Goal: Task Accomplishment & Management: Use online tool/utility

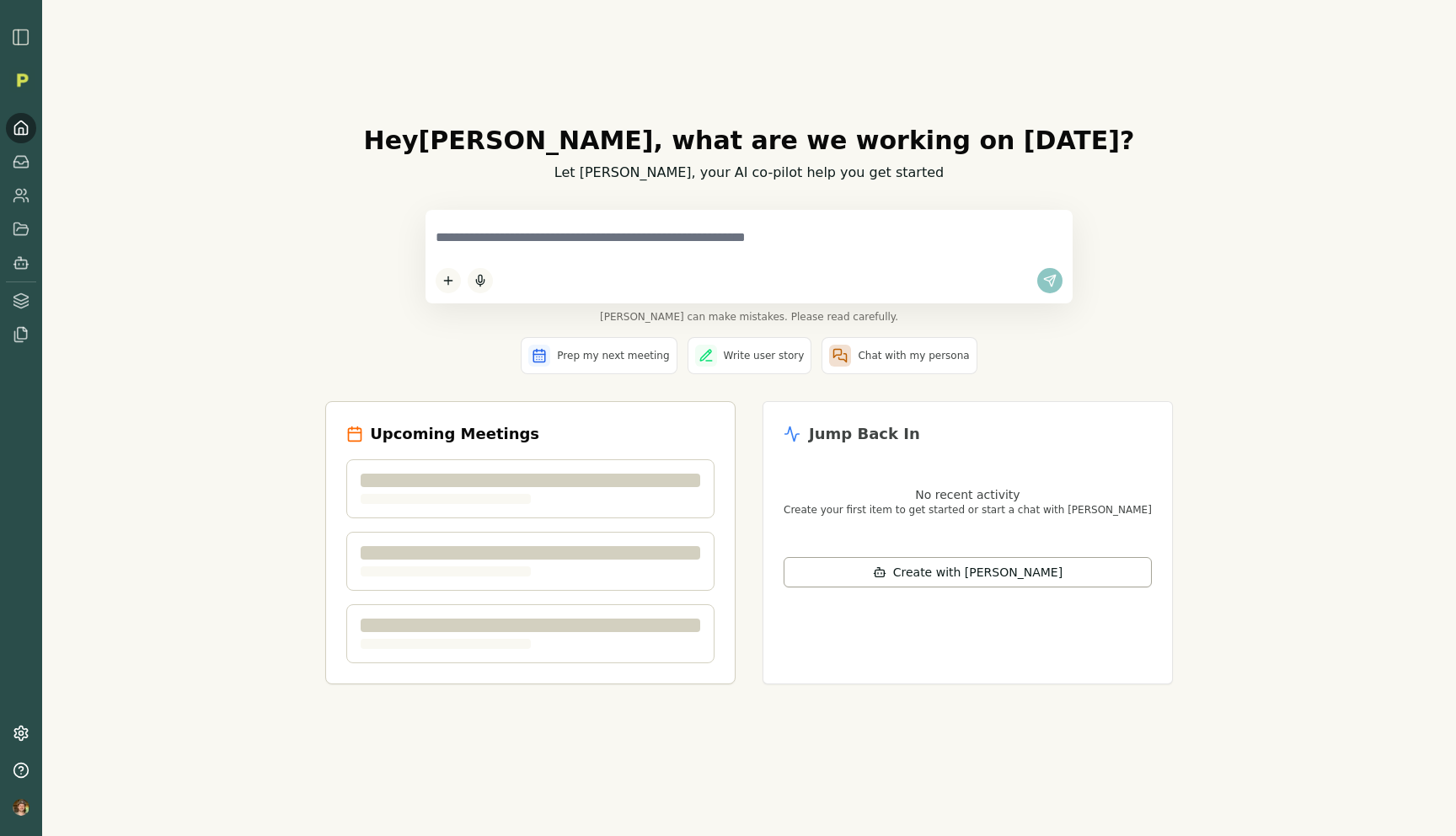
click at [832, 254] on div at bounding box center [749, 256] width 647 height 94
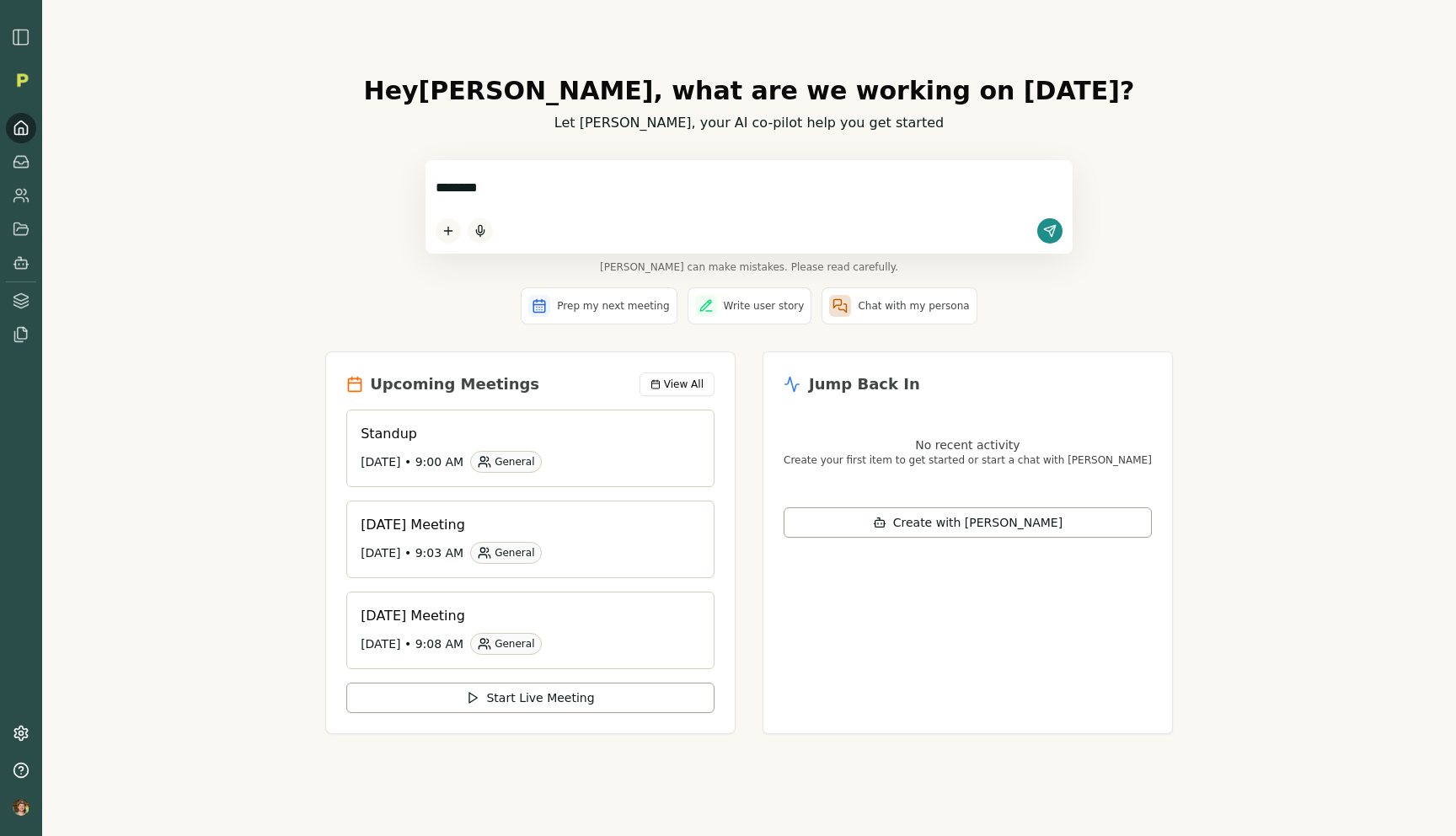
type textarea "*********"
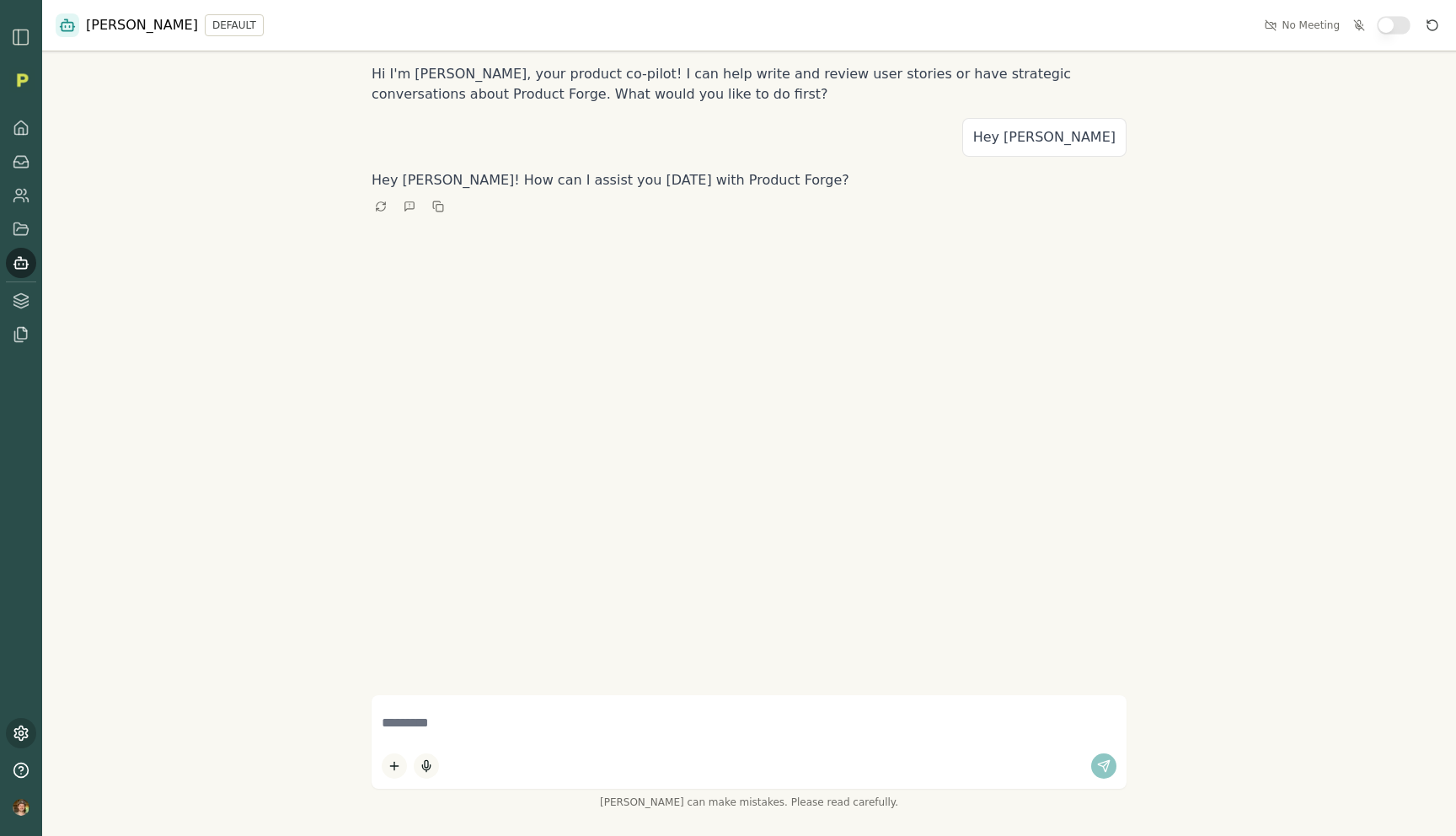
click at [25, 732] on icon at bounding box center [20, 733] width 12 height 14
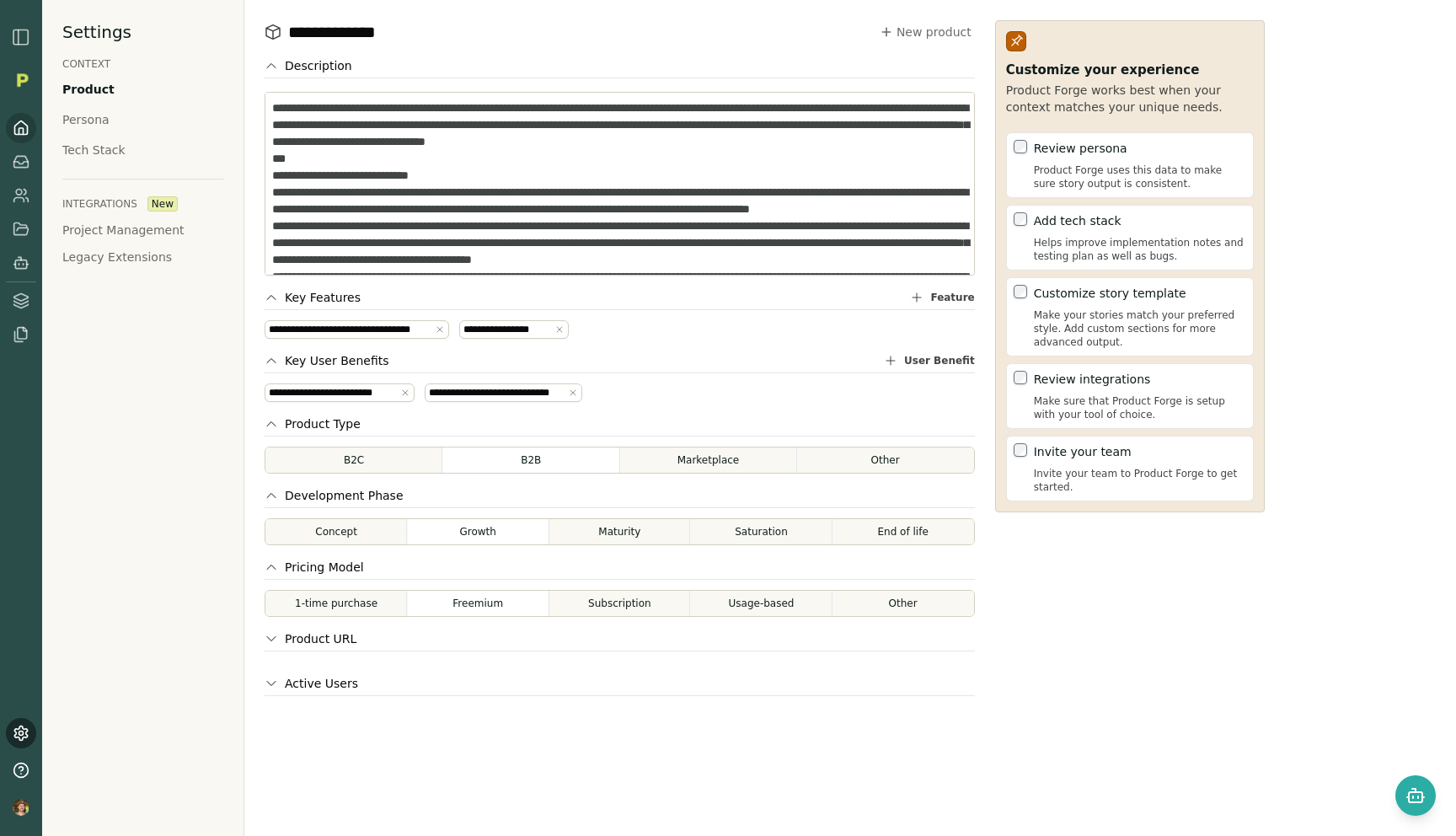
click at [16, 125] on icon at bounding box center [20, 128] width 17 height 17
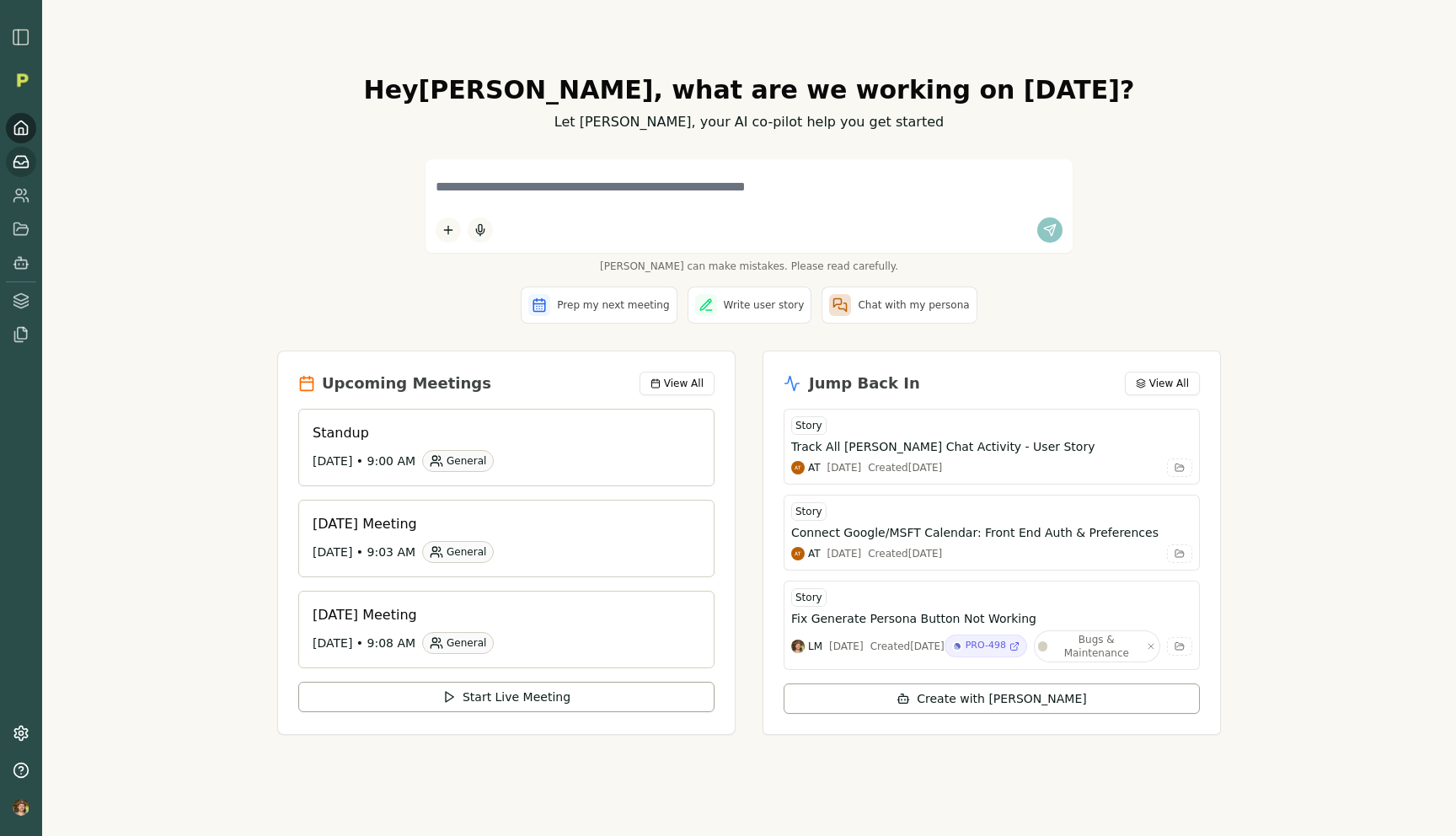
click at [16, 167] on icon at bounding box center [20, 161] width 17 height 17
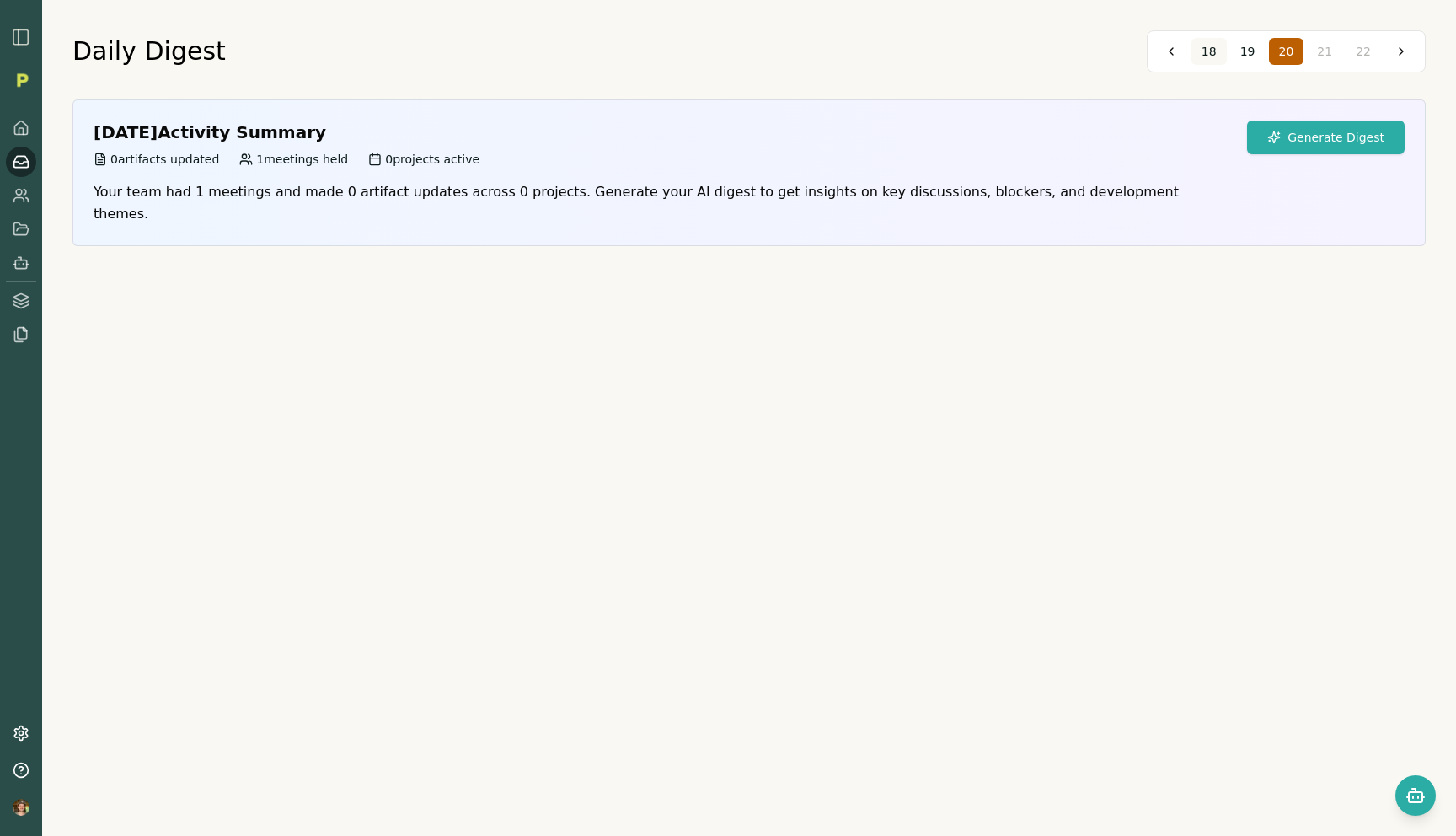
click at [1217, 47] on span "18" at bounding box center [1208, 51] width 15 height 17
click at [1293, 137] on button "Generate Digest" at bounding box center [1325, 138] width 158 height 33
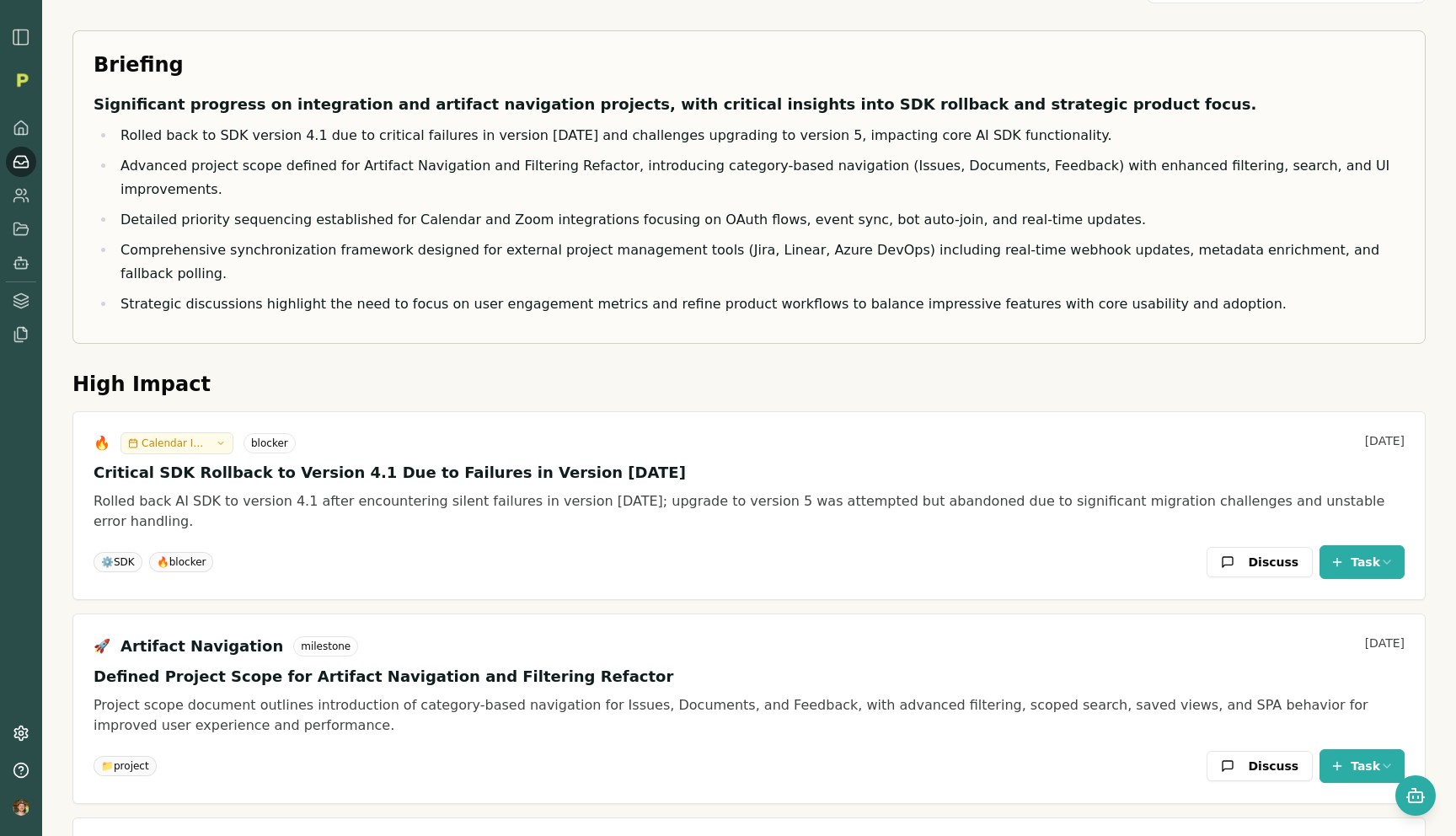
scroll to position [174, 0]
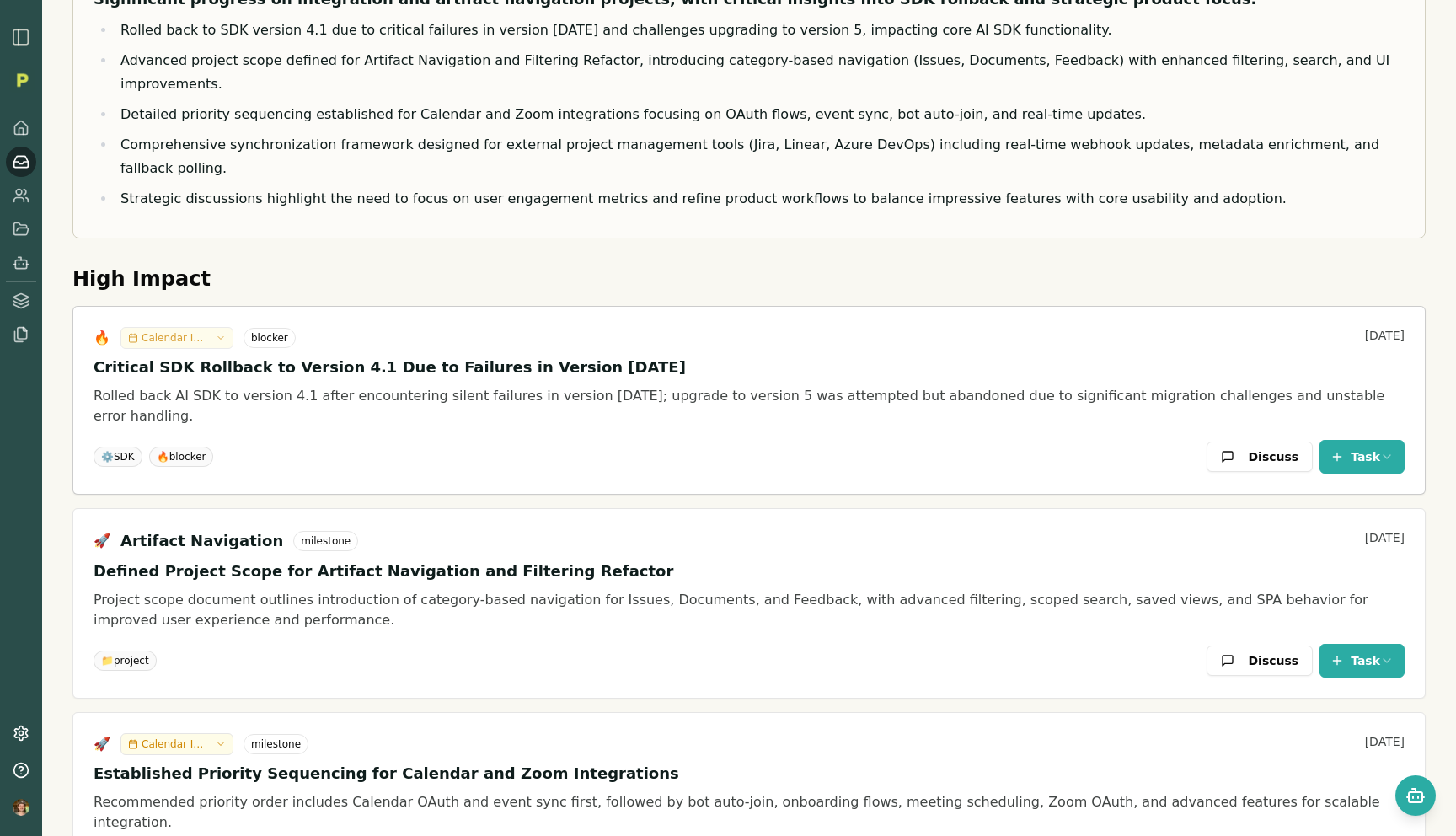
click at [217, 327] on button "Calendar Integration" at bounding box center [177, 337] width 113 height 22
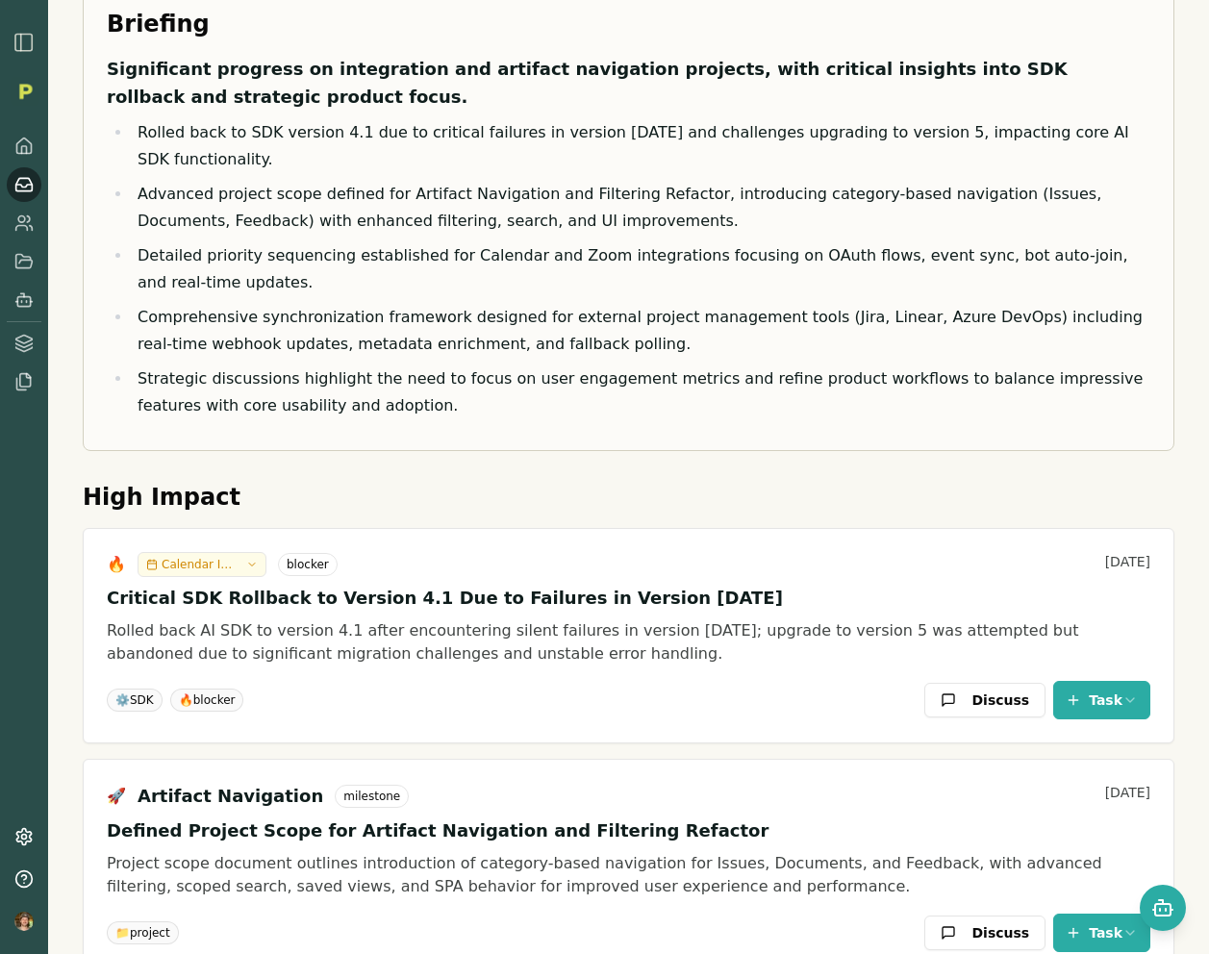
scroll to position [108, 0]
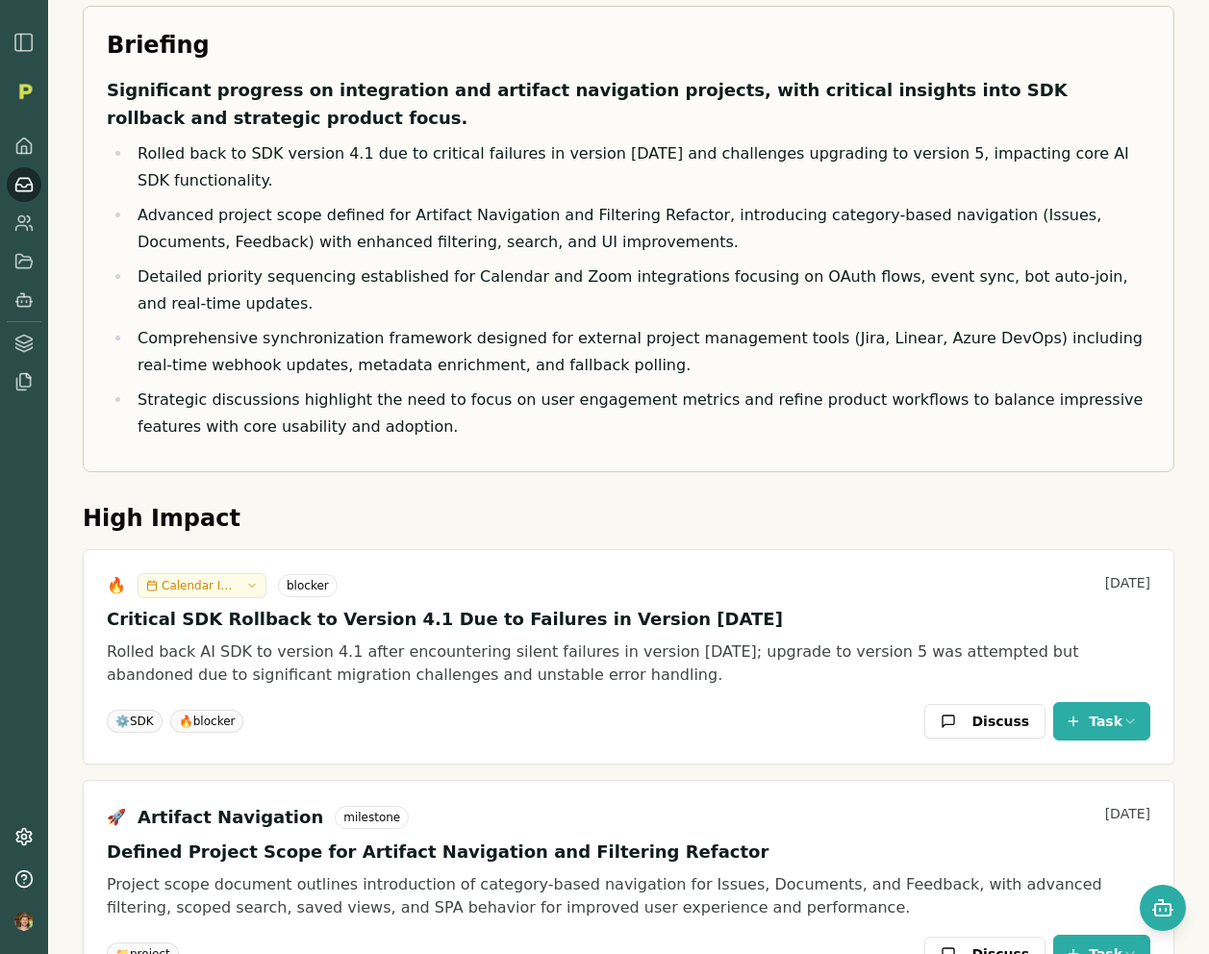
click at [334, 503] on h2 "High Impact" at bounding box center [628, 518] width 1091 height 31
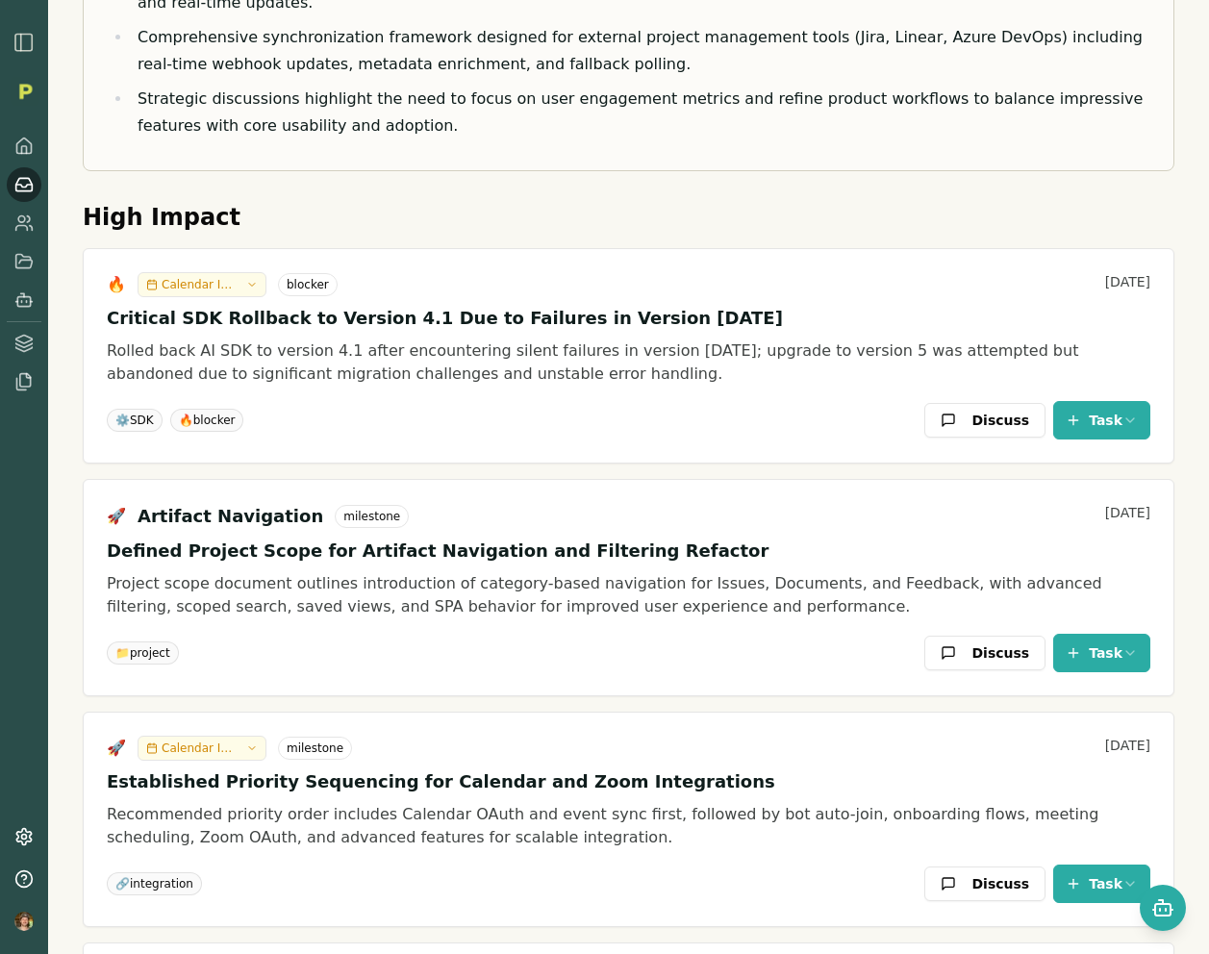
scroll to position [438, 0]
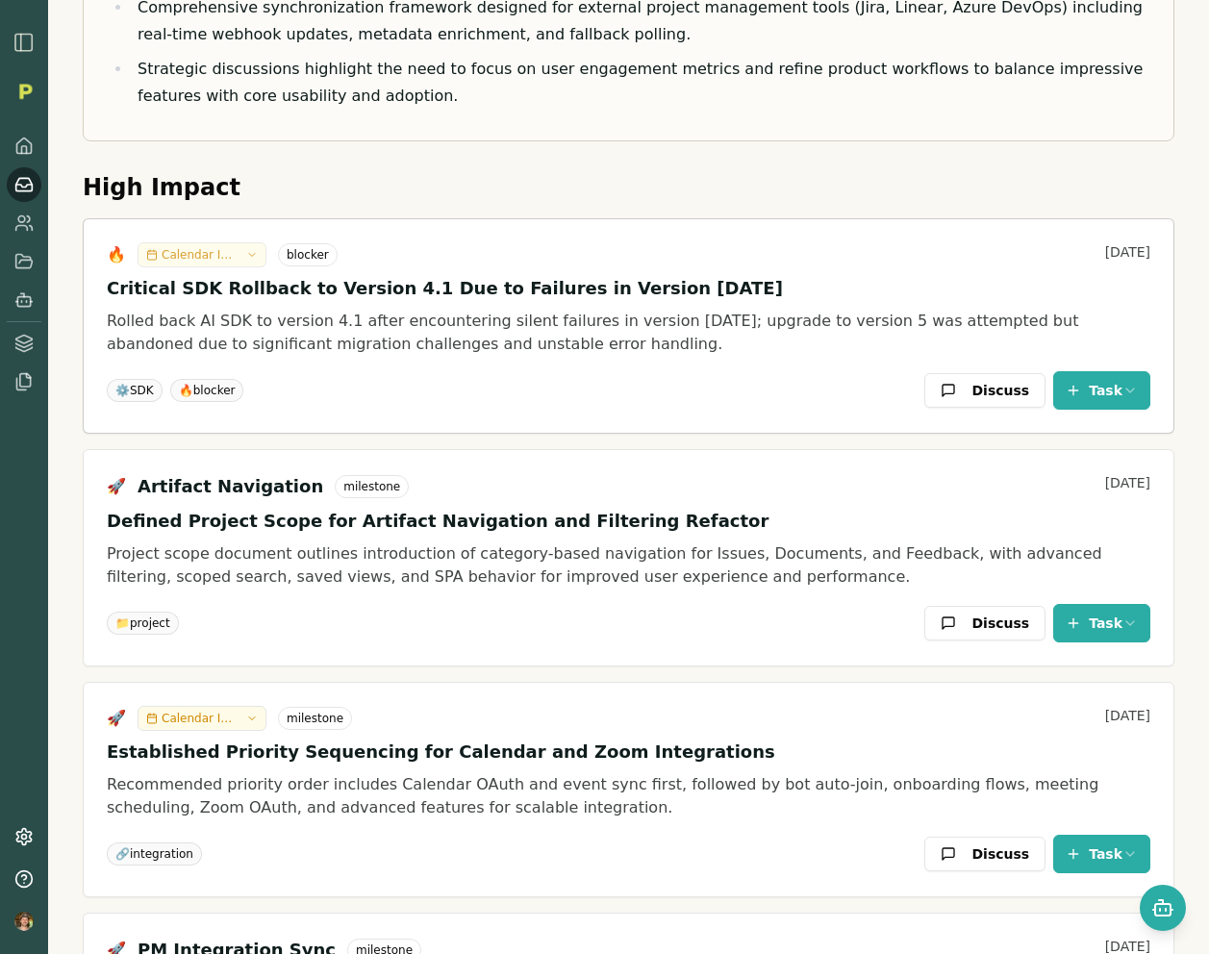
click at [253, 249] on icon "button" at bounding box center [252, 255] width 12 height 12
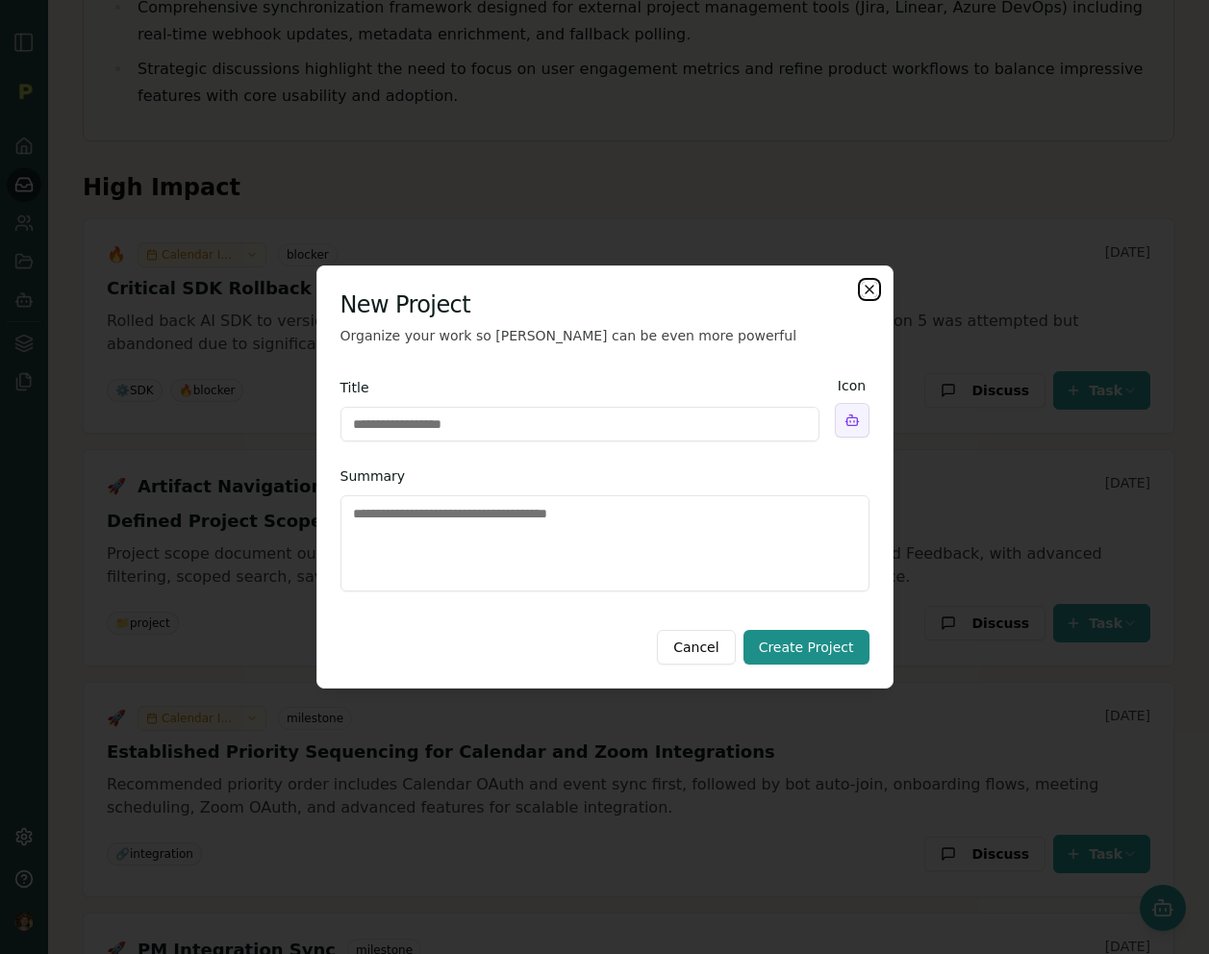
click at [872, 288] on icon "button" at bounding box center [869, 289] width 15 height 15
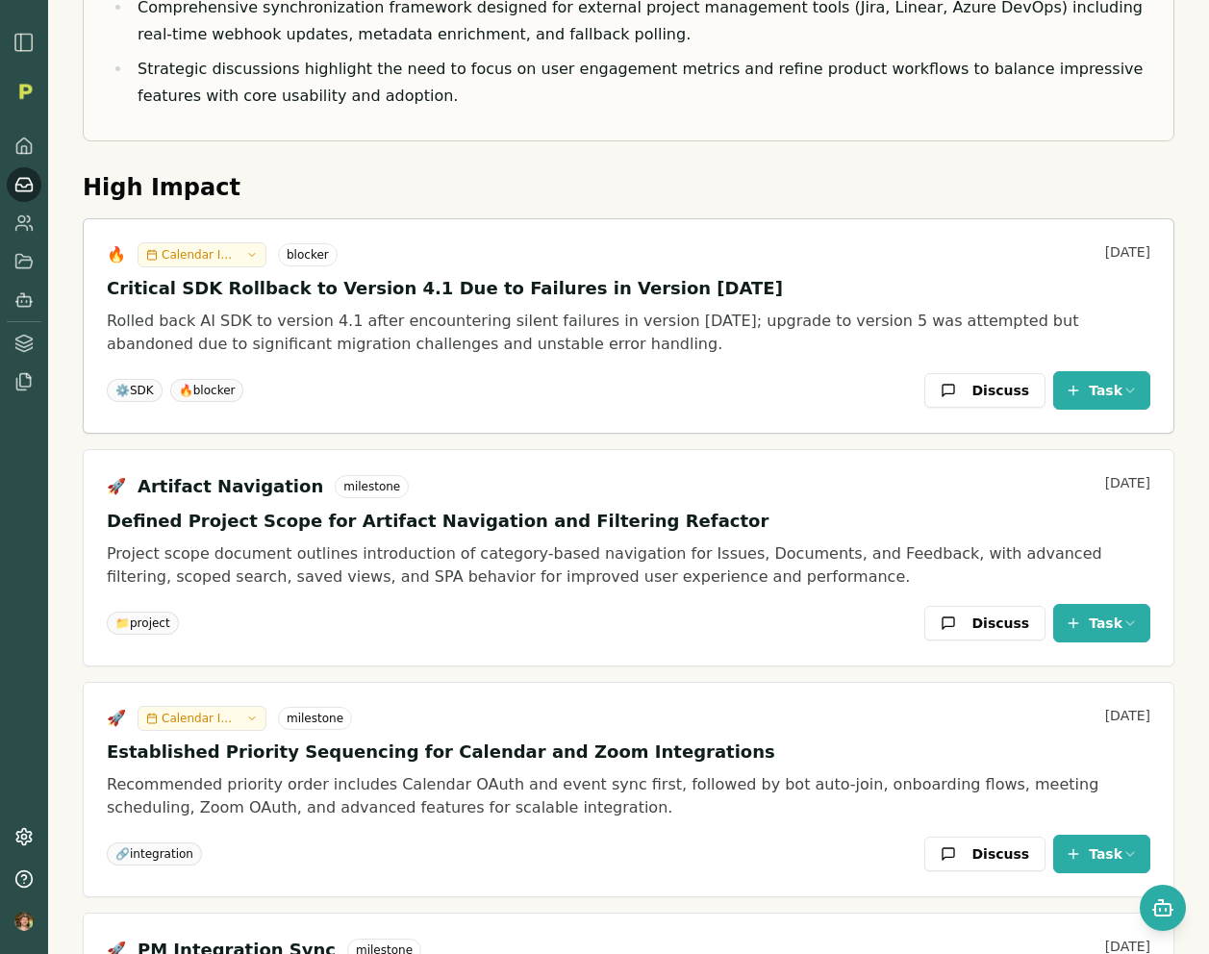
click at [837, 219] on div "🔥 Calendar Integration blocker [DATE] Critical SDK Rollback to Version 4.1 Due …" at bounding box center [628, 325] width 1089 height 213
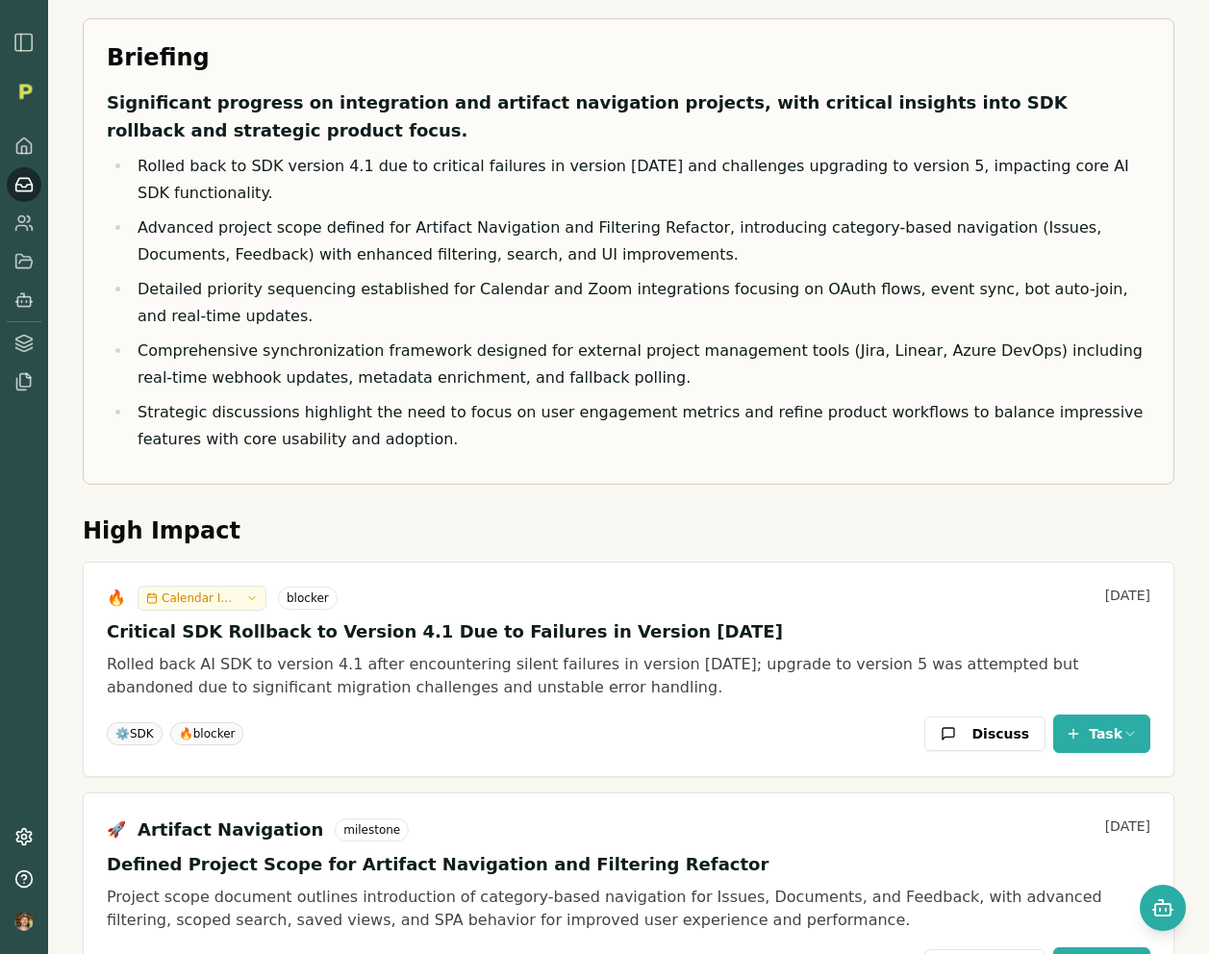
scroll to position [0, 0]
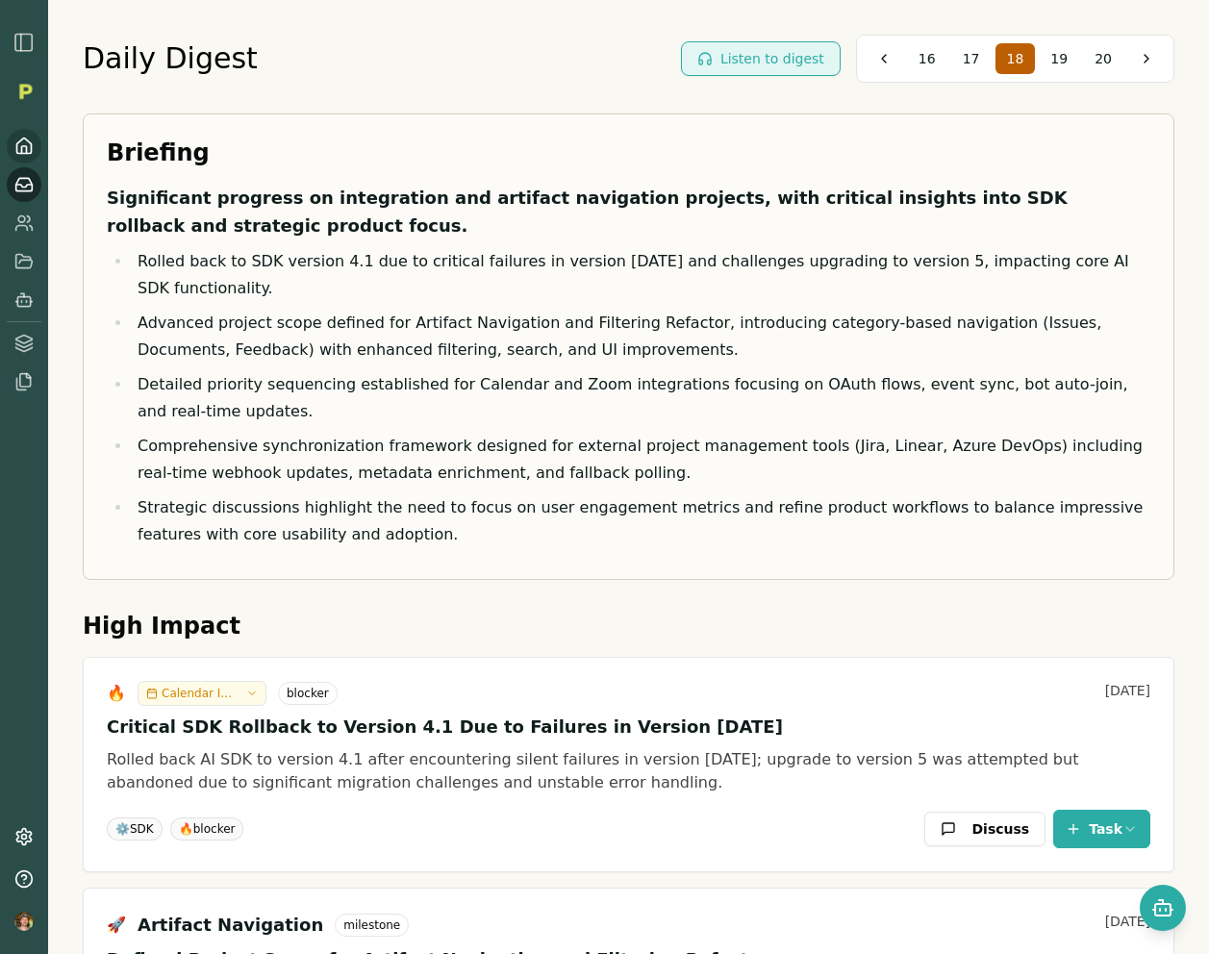
click at [17, 141] on icon at bounding box center [23, 146] width 19 height 19
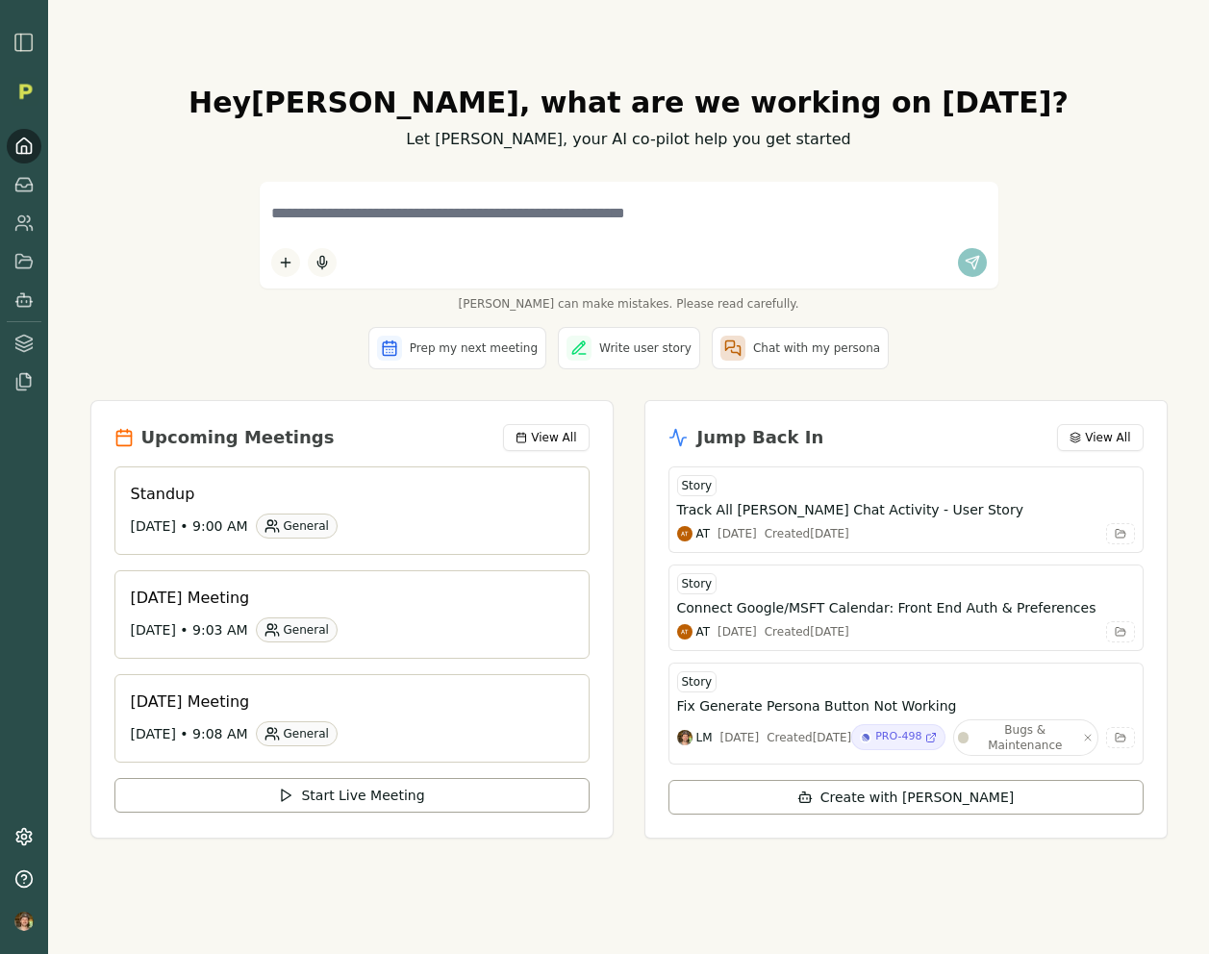
click at [249, 459] on div "Upcoming Meetings View All Standup [DATE] • 9:00 AM General [DATE] Meeting [DAT…" at bounding box center [351, 619] width 523 height 438
click at [240, 485] on h3 "Standup" at bounding box center [344, 494] width 427 height 23
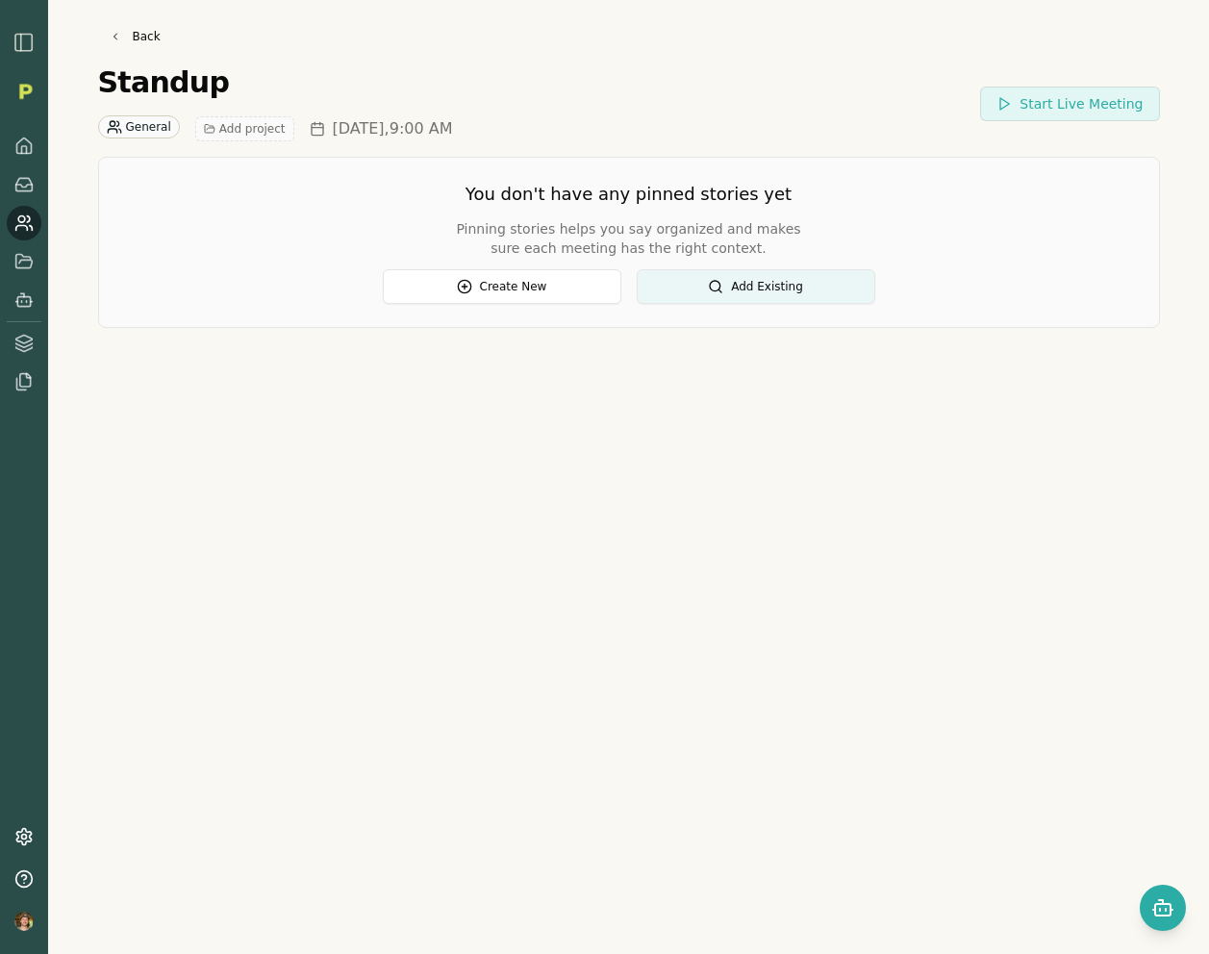
click at [241, 122] on span "Add project" at bounding box center [252, 128] width 66 height 15
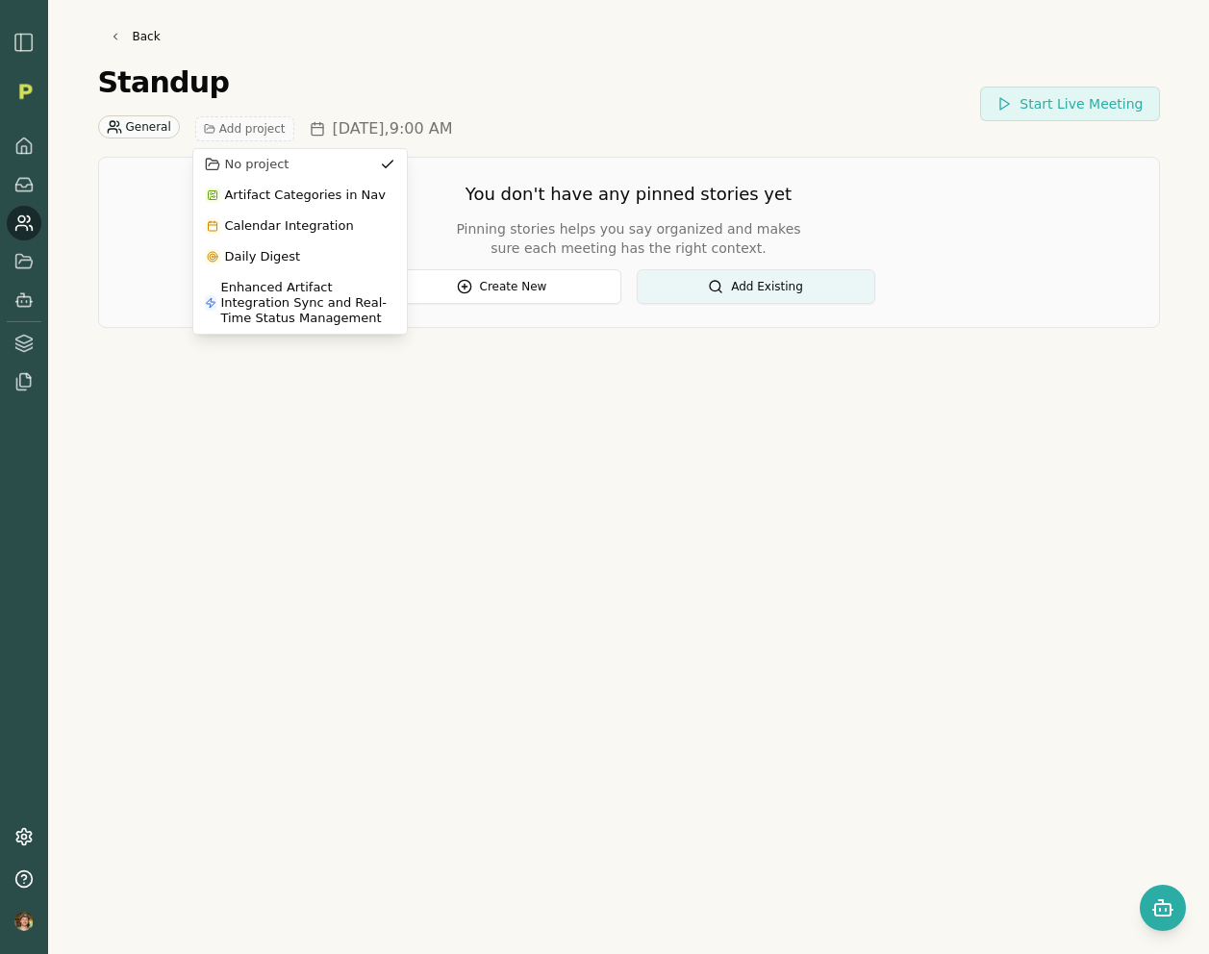
click at [241, 122] on span "Add project" at bounding box center [252, 128] width 66 height 15
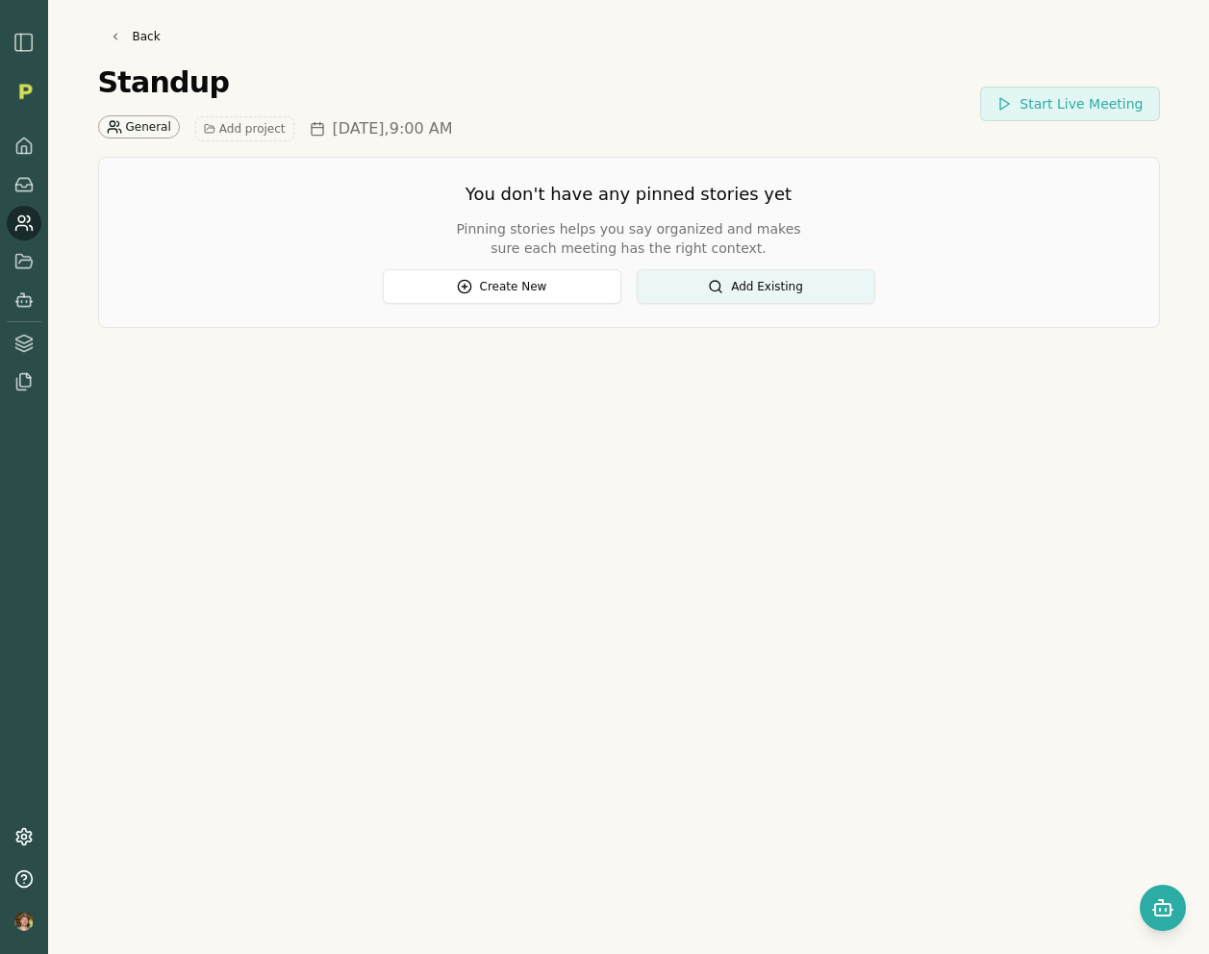
click at [142, 122] on div "General" at bounding box center [139, 126] width 82 height 23
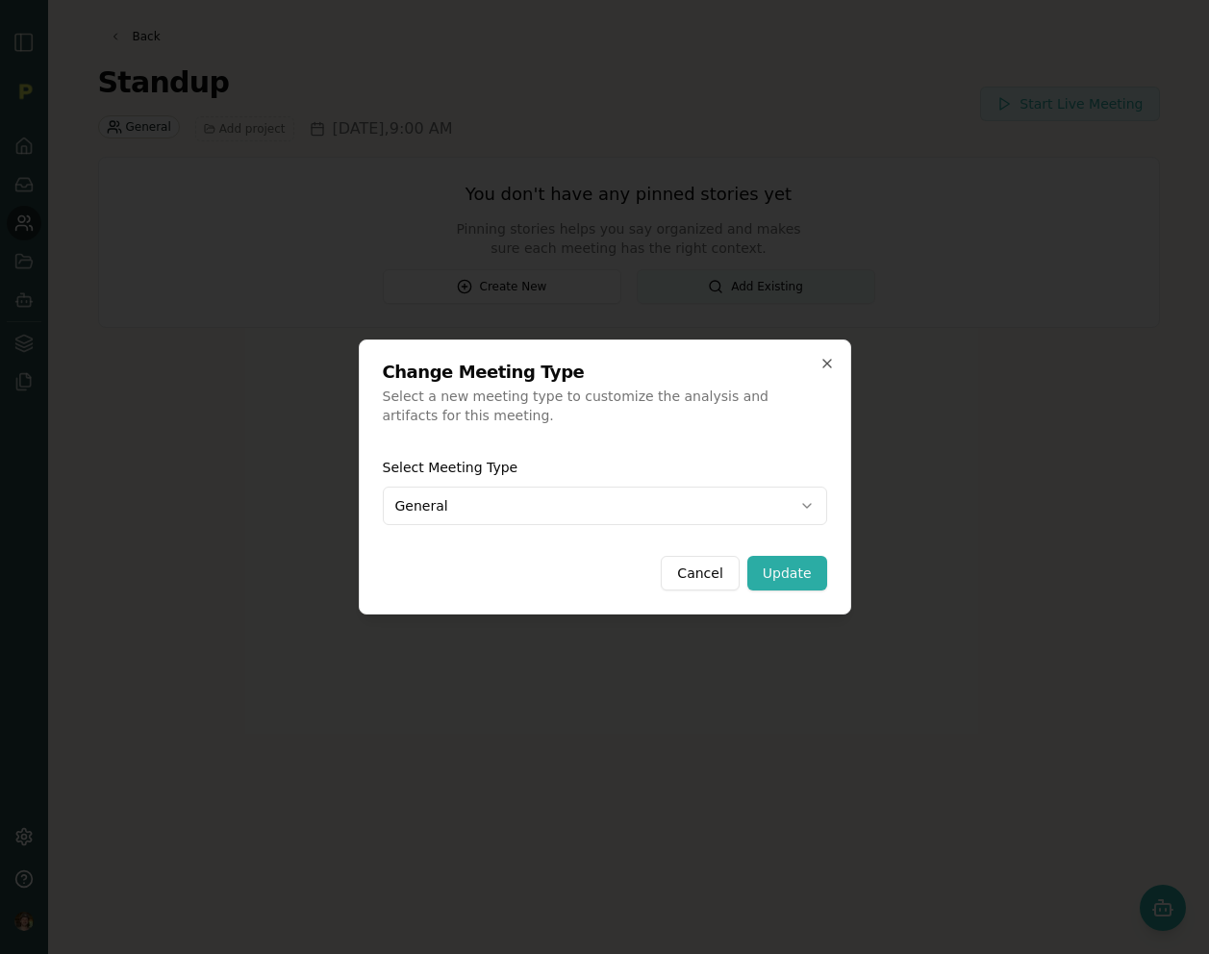
click at [654, 497] on body "Back Standup General Add project [DATE] 9:00 AM Start Live Meeting You don't ha…" at bounding box center [604, 477] width 1209 height 954
click at [753, 567] on button "Confirm Change" at bounding box center [756, 573] width 139 height 35
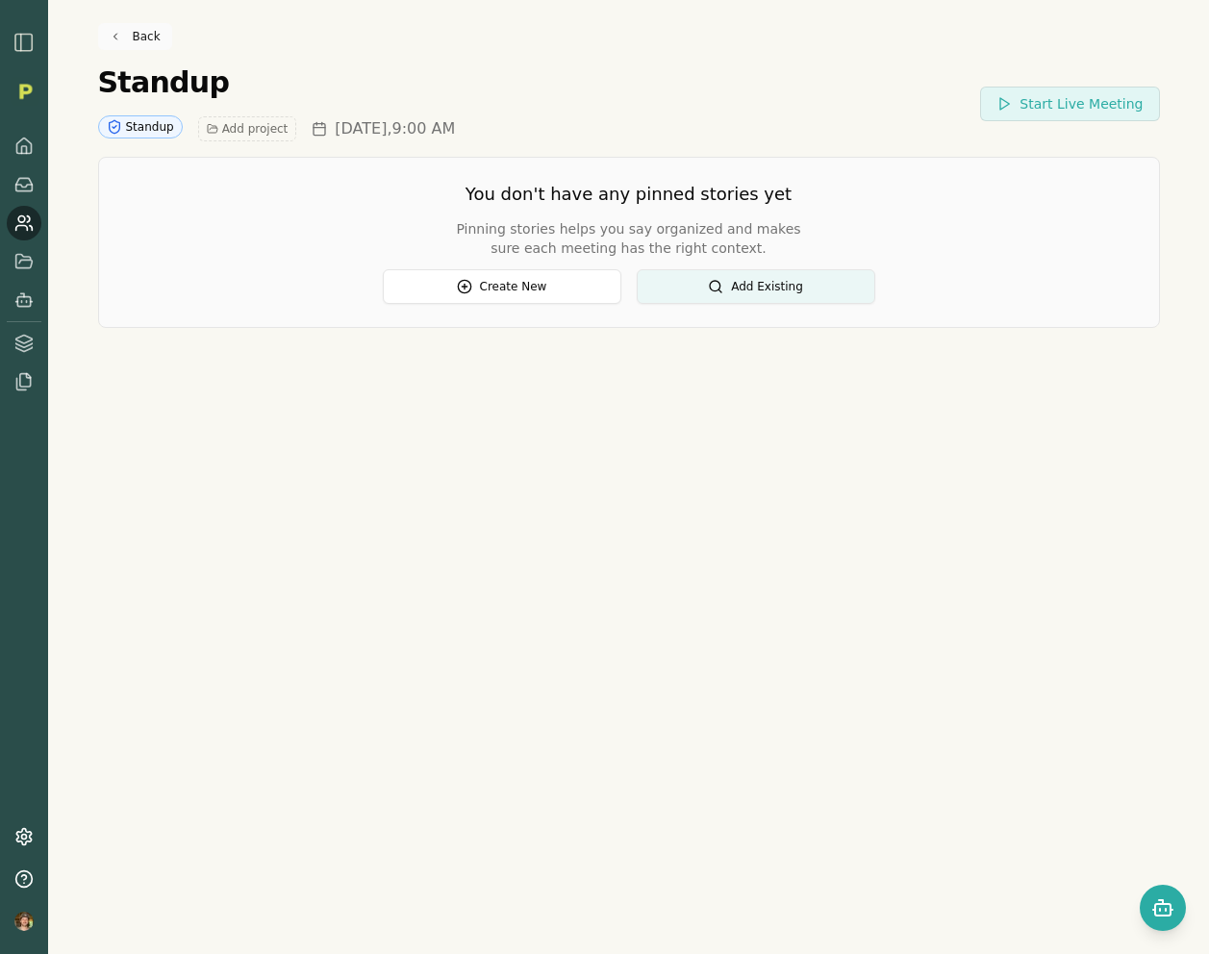
click at [140, 36] on link "Back" at bounding box center [135, 36] width 74 height 27
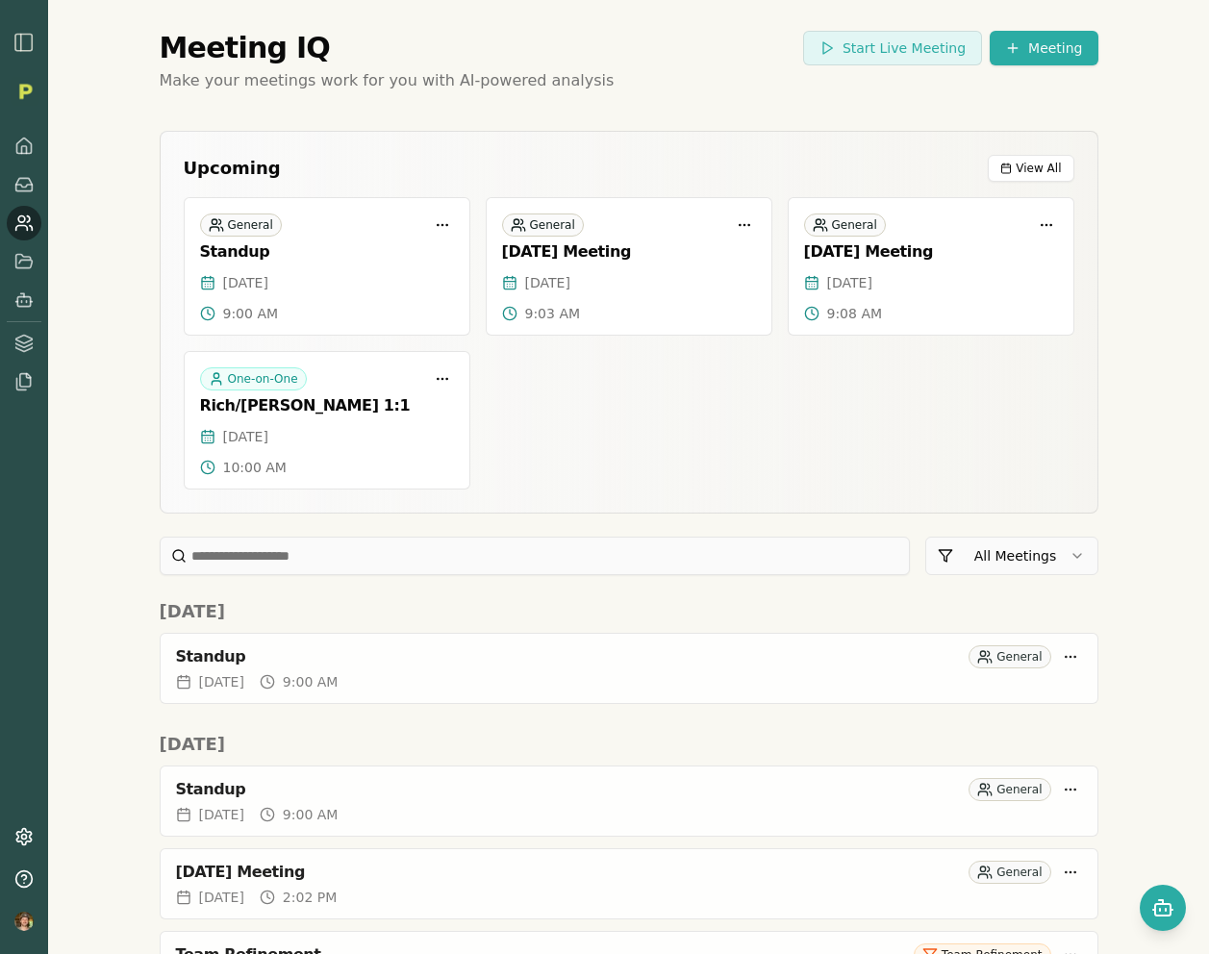
click at [37, 44] on div at bounding box center [104, 42] width 183 height 23
click at [18, 44] on img "button" at bounding box center [24, 42] width 23 height 23
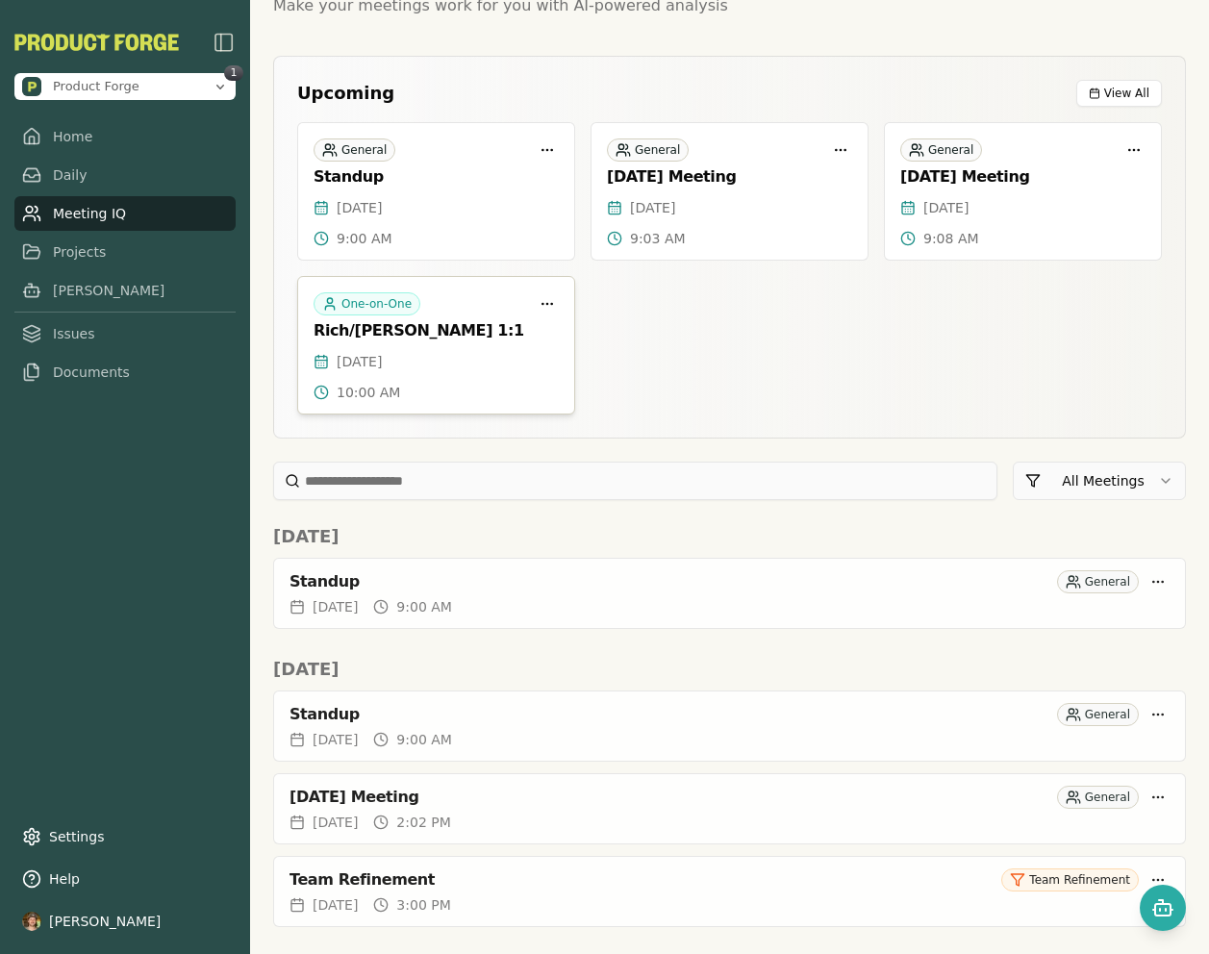
scroll to position [69, 0]
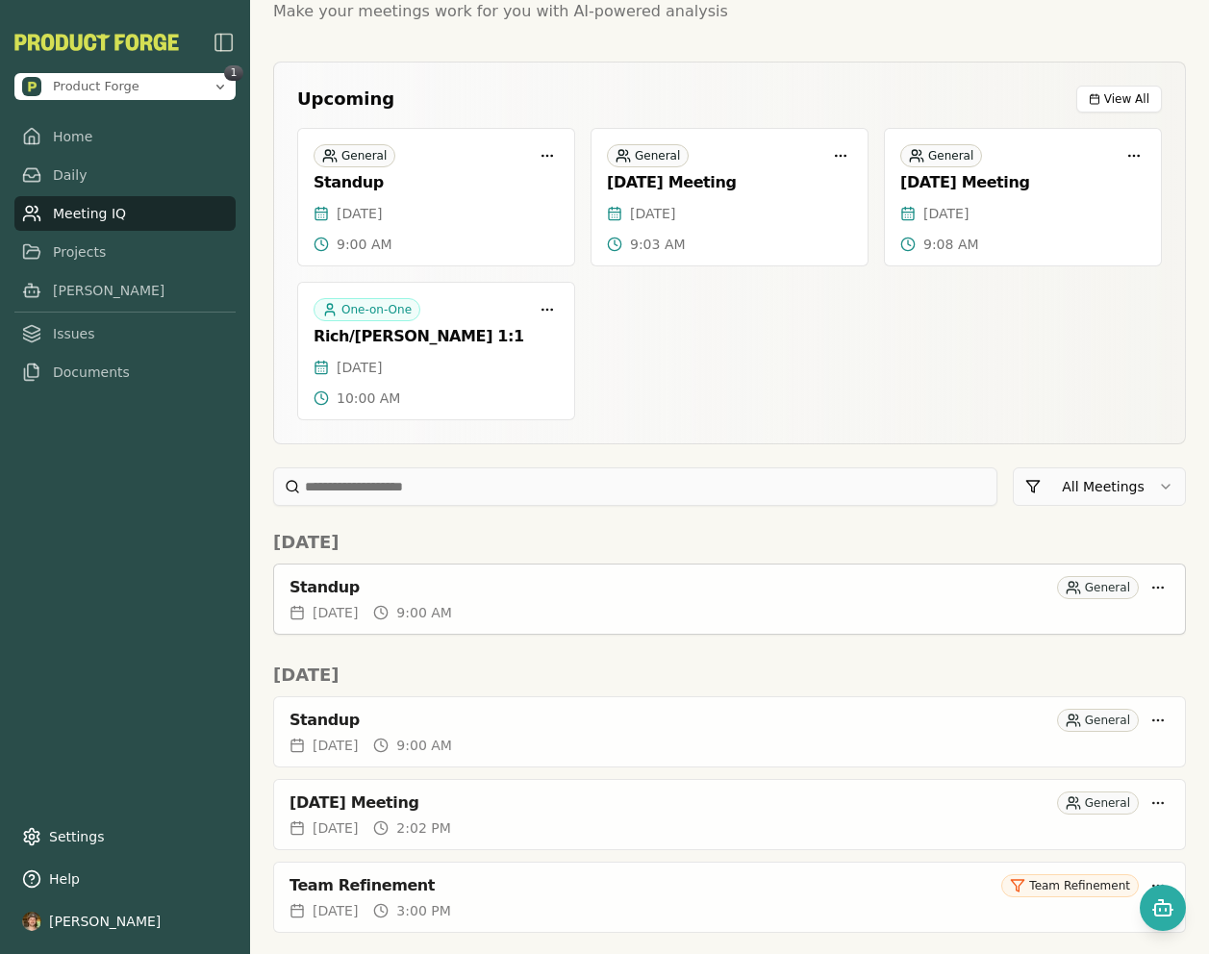
click at [568, 603] on div "[DATE] 9:00 AM" at bounding box center [729, 612] width 880 height 19
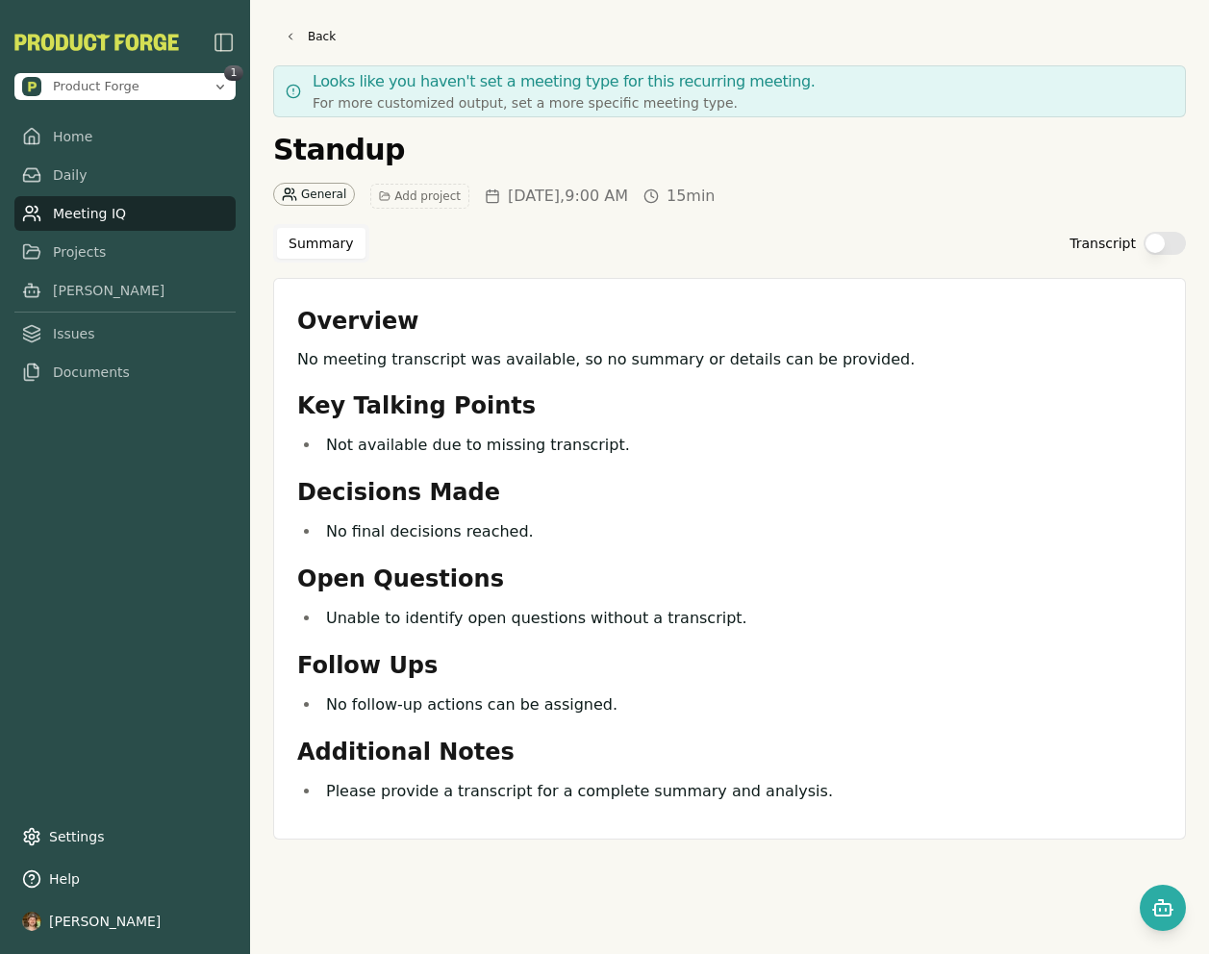
click at [315, 196] on div "General" at bounding box center [314, 194] width 82 height 23
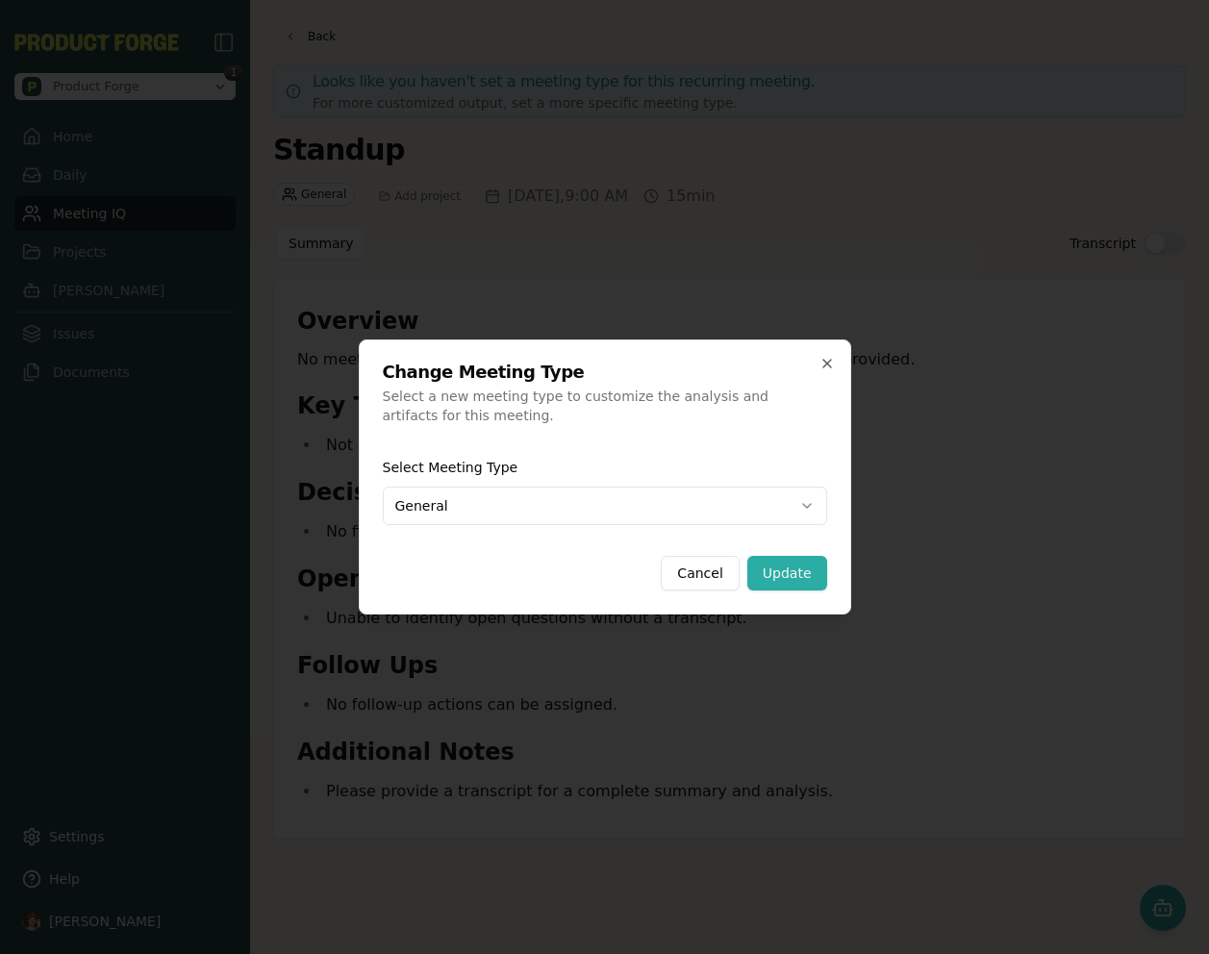
click at [516, 508] on body "Product Forge 1 Home Daily Meeting IQ Projects [PERSON_NAME] Issues Documents S…" at bounding box center [604, 477] width 1209 height 954
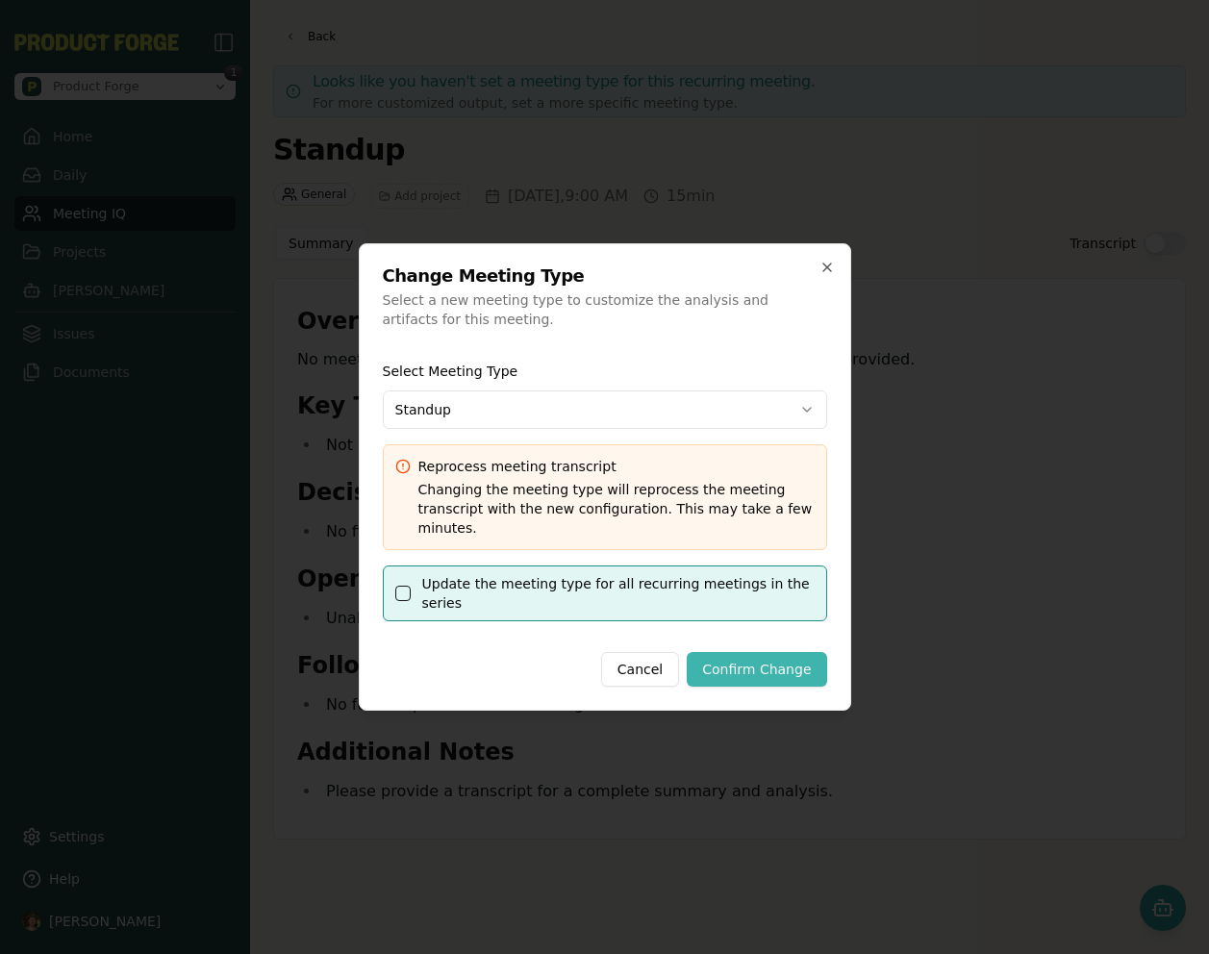
click at [757, 664] on button "Confirm Change" at bounding box center [756, 669] width 139 height 35
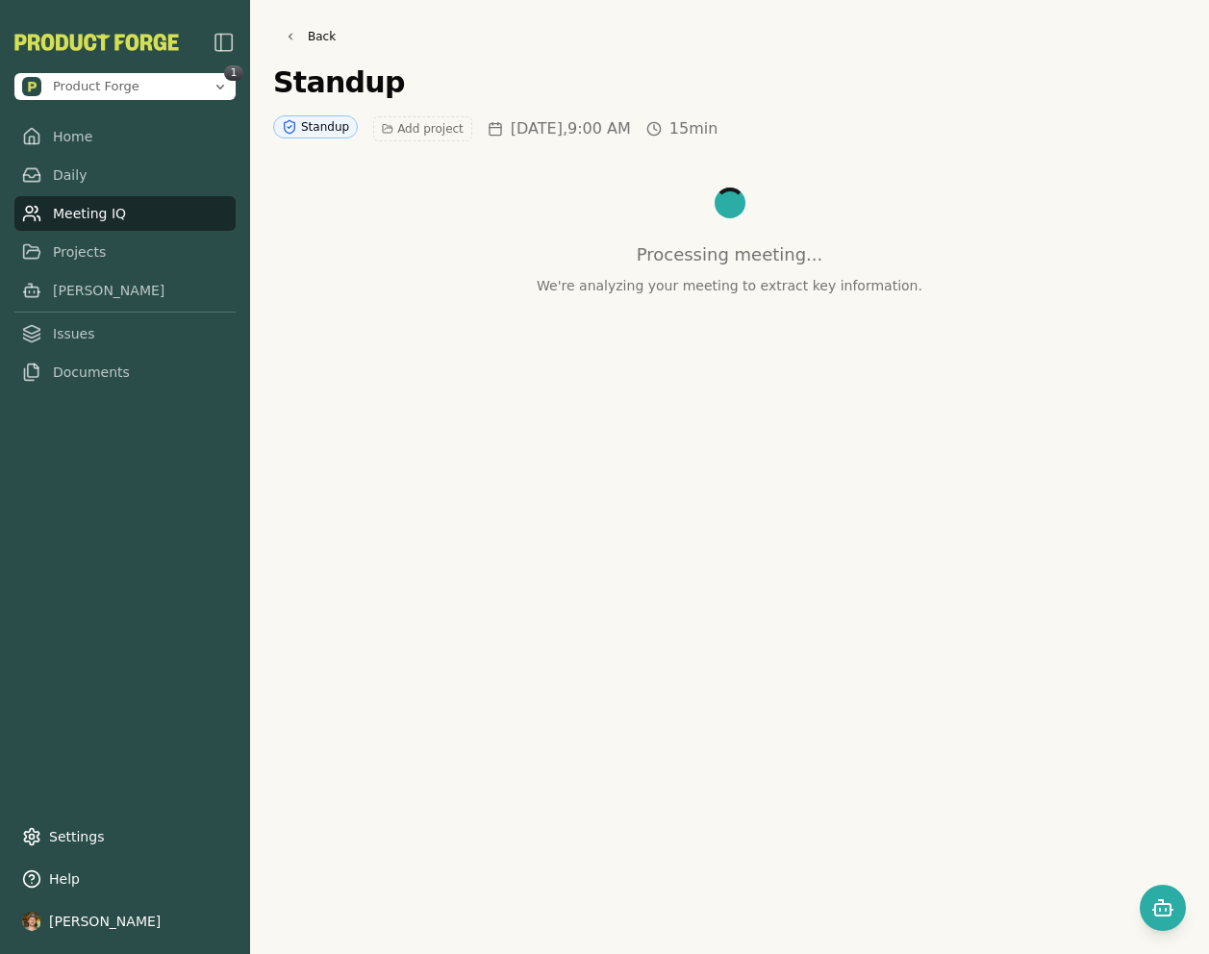
click at [104, 219] on link "Meeting IQ" at bounding box center [124, 213] width 221 height 35
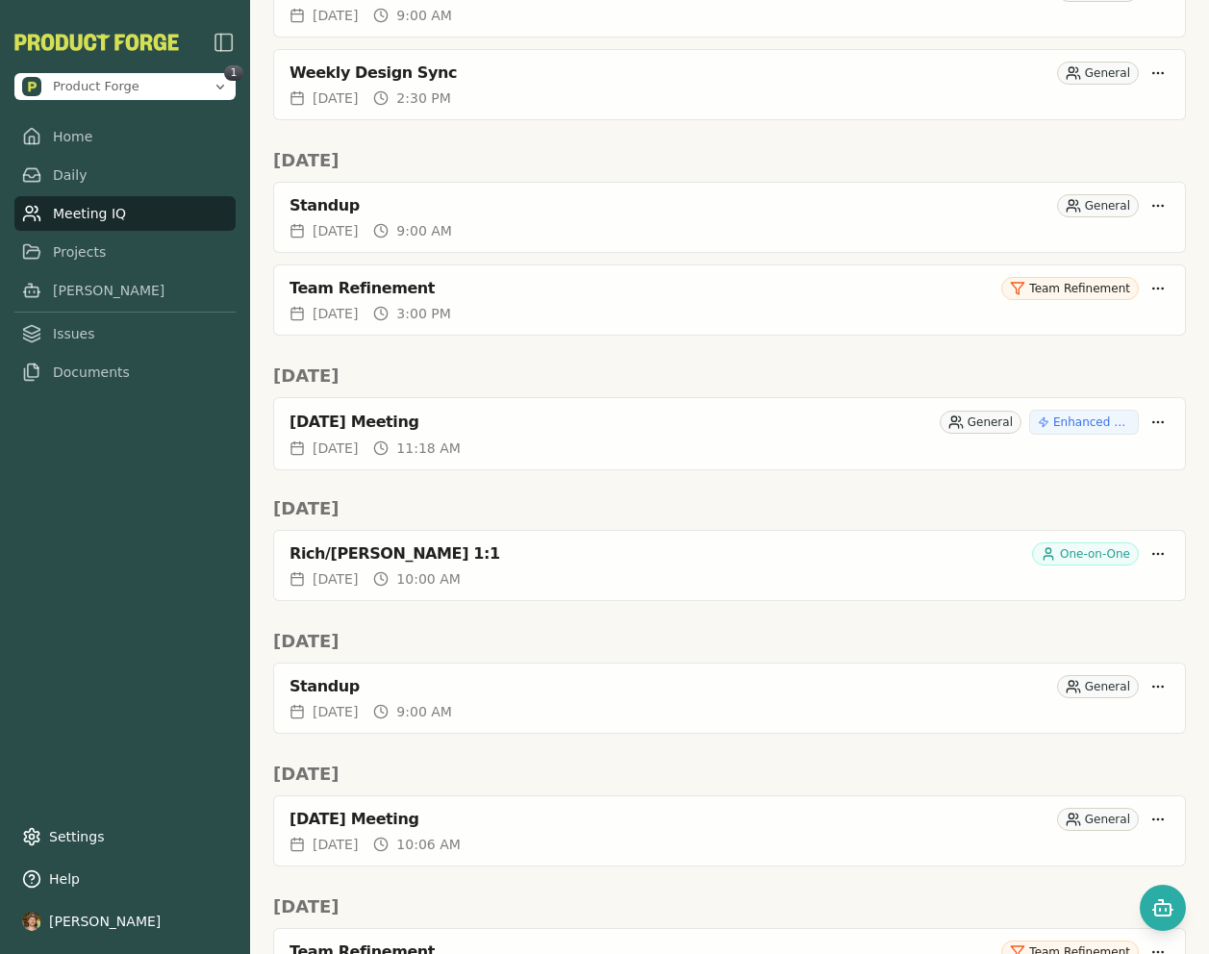
scroll to position [2262, 0]
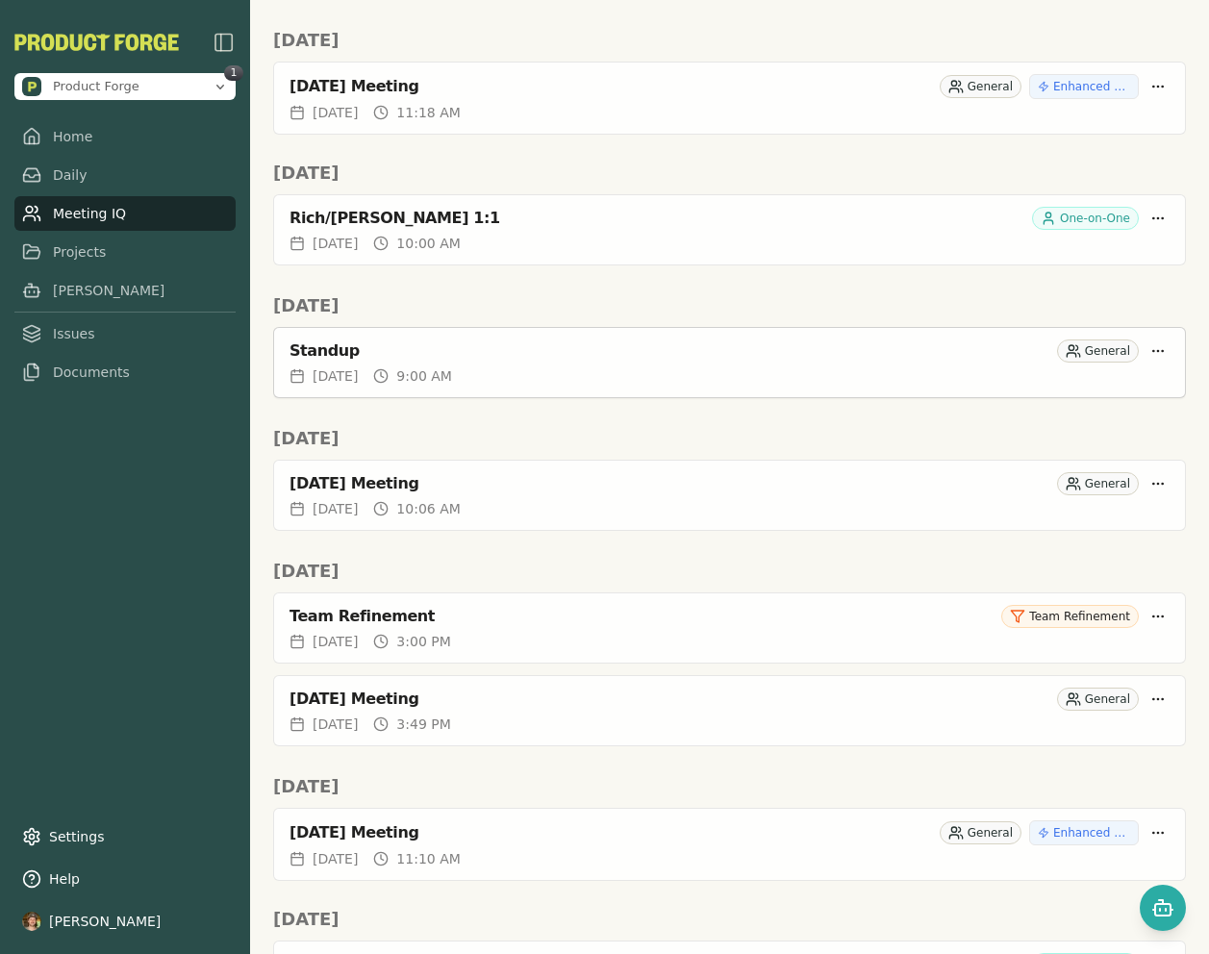
click at [491, 362] on div "Standup General" at bounding box center [729, 350] width 880 height 23
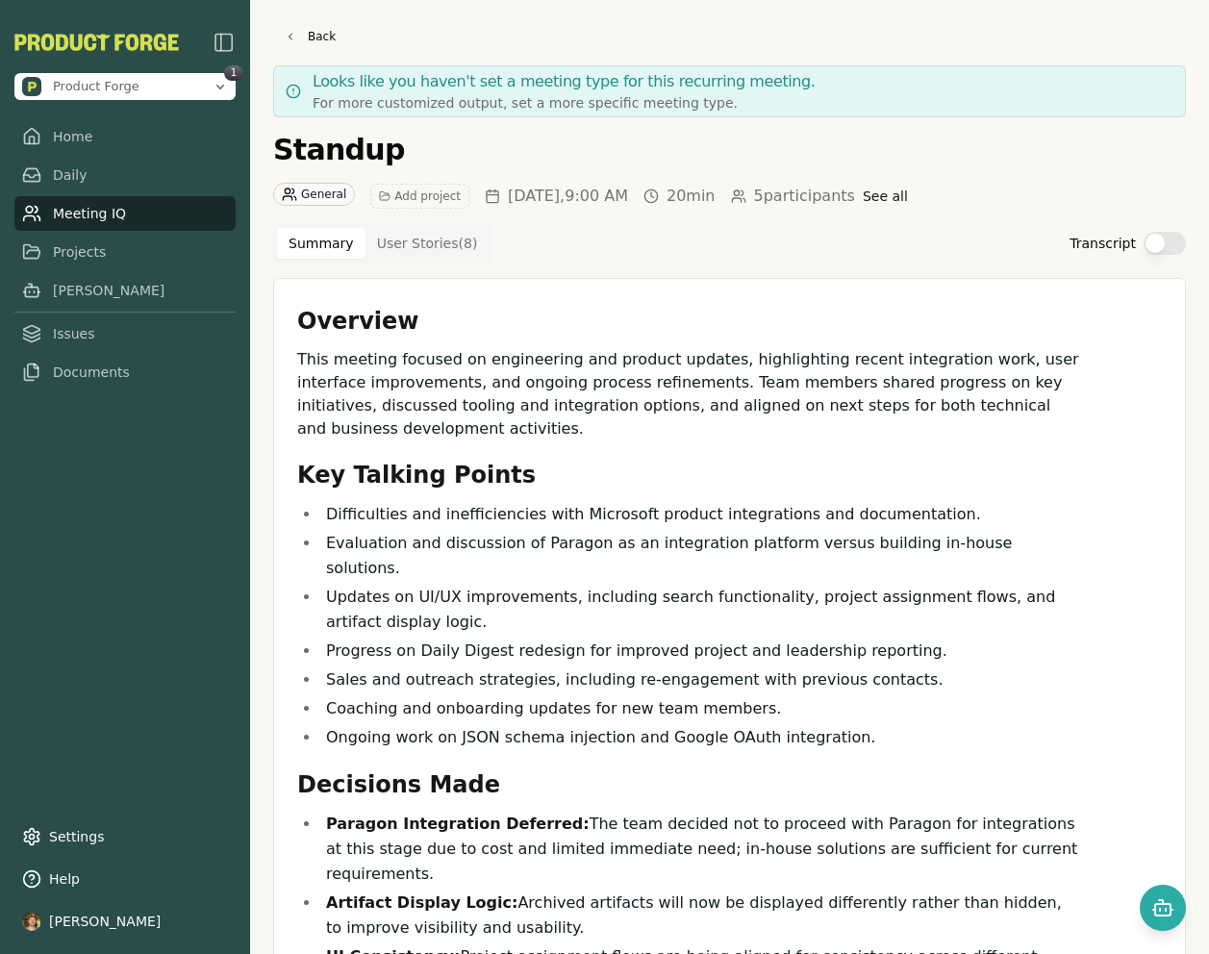
click at [1161, 238] on button "Transcript" at bounding box center [1164, 243] width 42 height 23
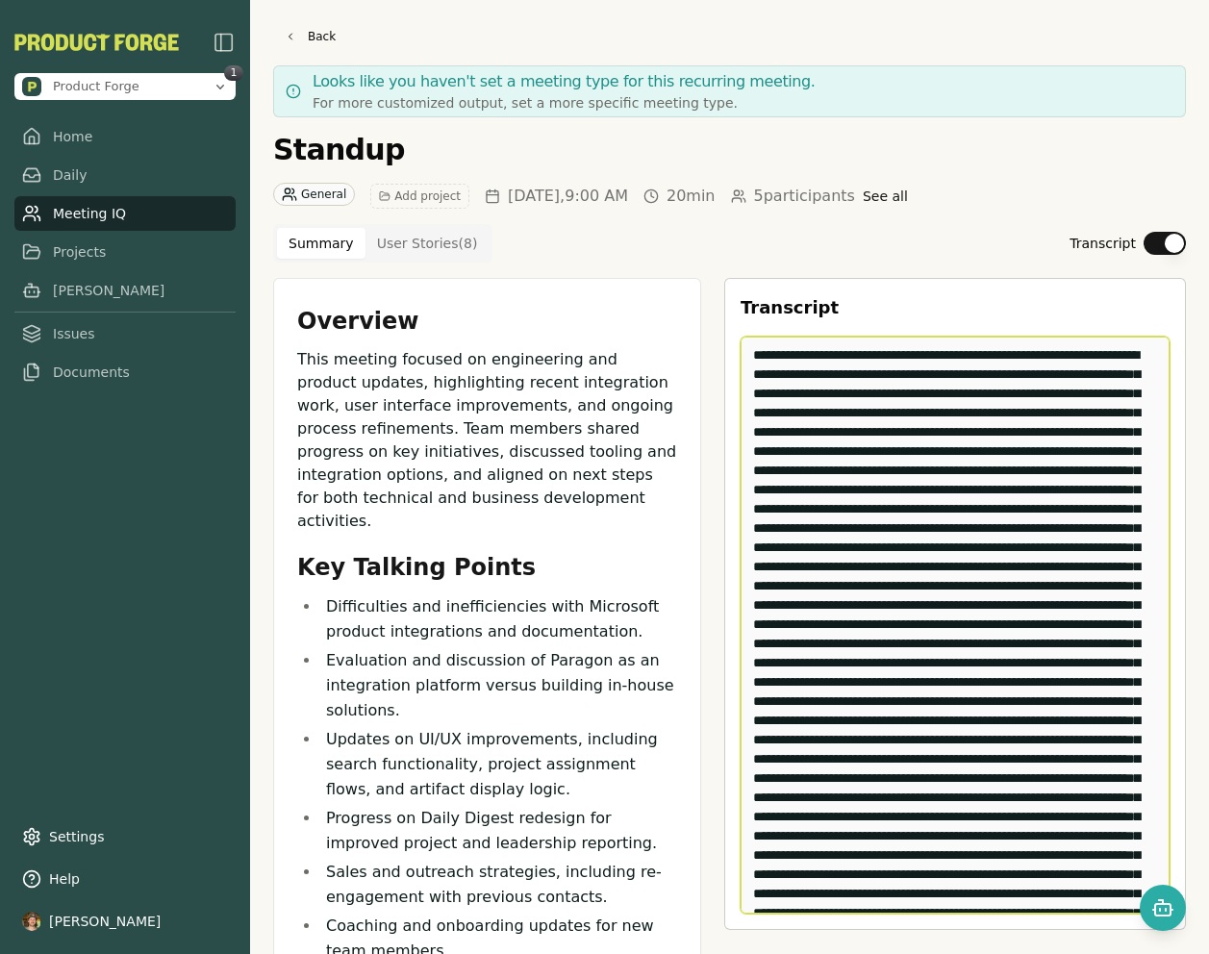
click at [1041, 400] on textarea "Edit Transcript" at bounding box center [954, 625] width 429 height 577
